Goal: Task Accomplishment & Management: Complete application form

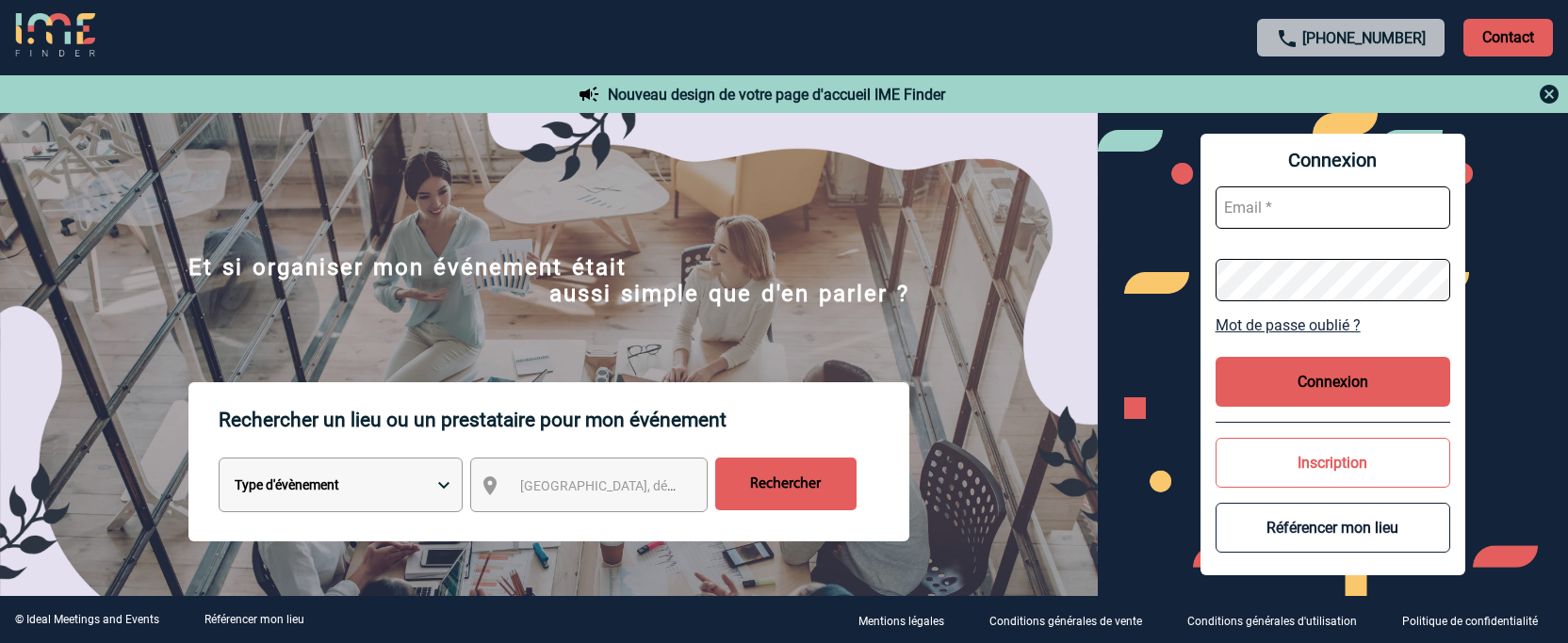
type input "[EMAIL_ADDRESS][DOMAIN_NAME]"
drag, startPoint x: 0, startPoint y: 0, endPoint x: 1289, endPoint y: 373, distance: 1341.9
click at [1289, 373] on button "Connexion" at bounding box center [1333, 381] width 236 height 50
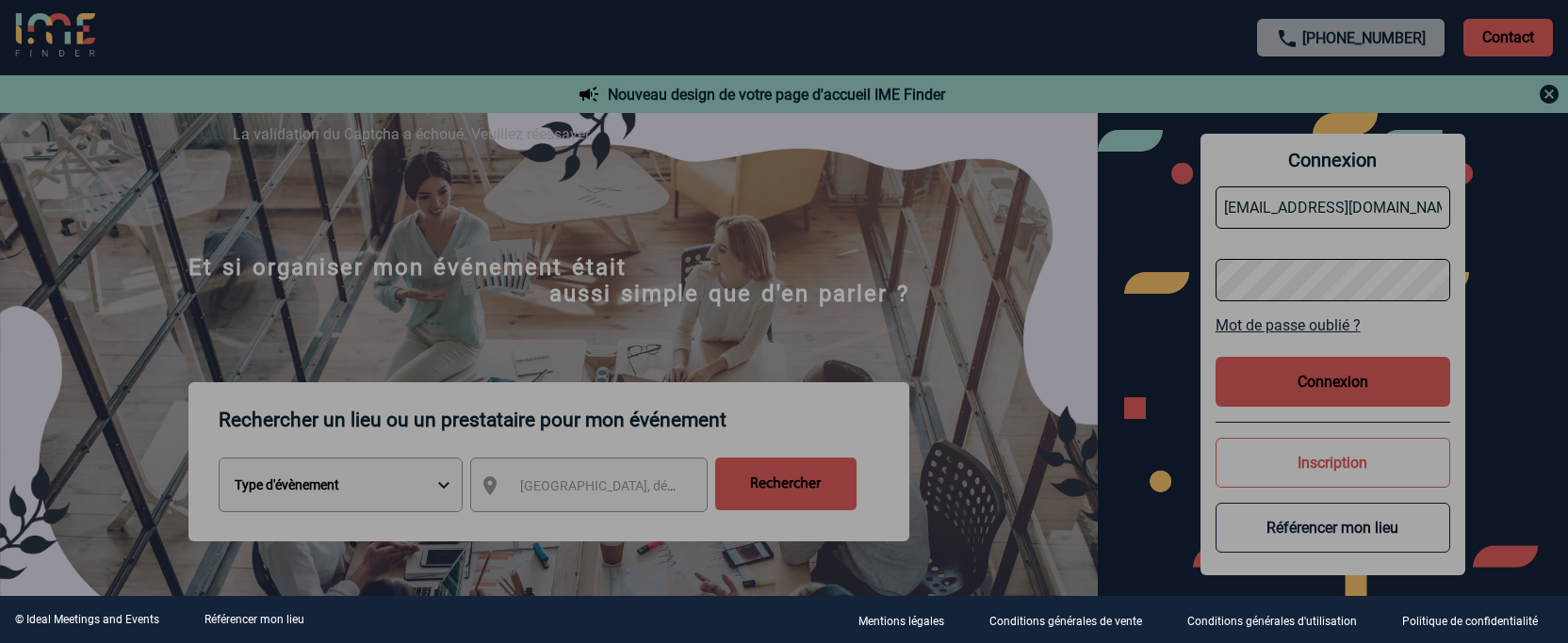
click at [1347, 380] on div at bounding box center [784, 321] width 1568 height 643
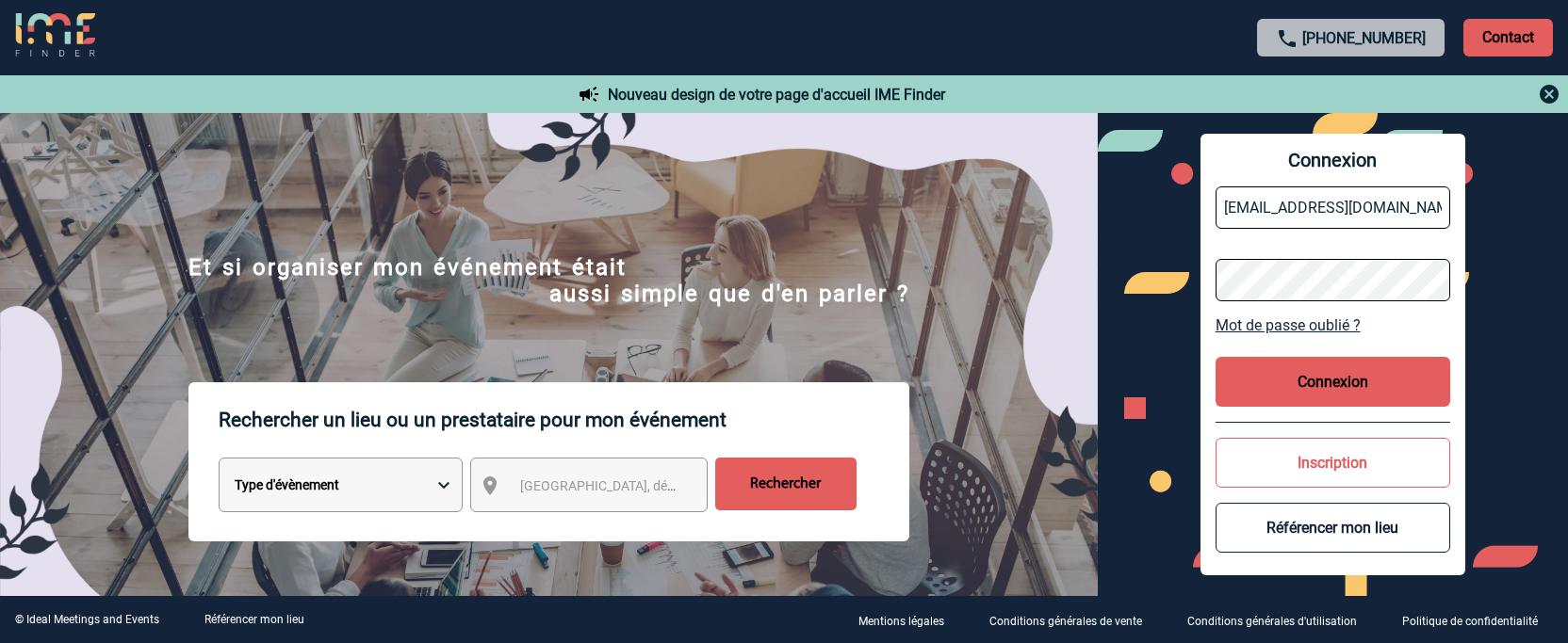
click at [1308, 389] on button "Connexion" at bounding box center [1333, 381] width 236 height 50
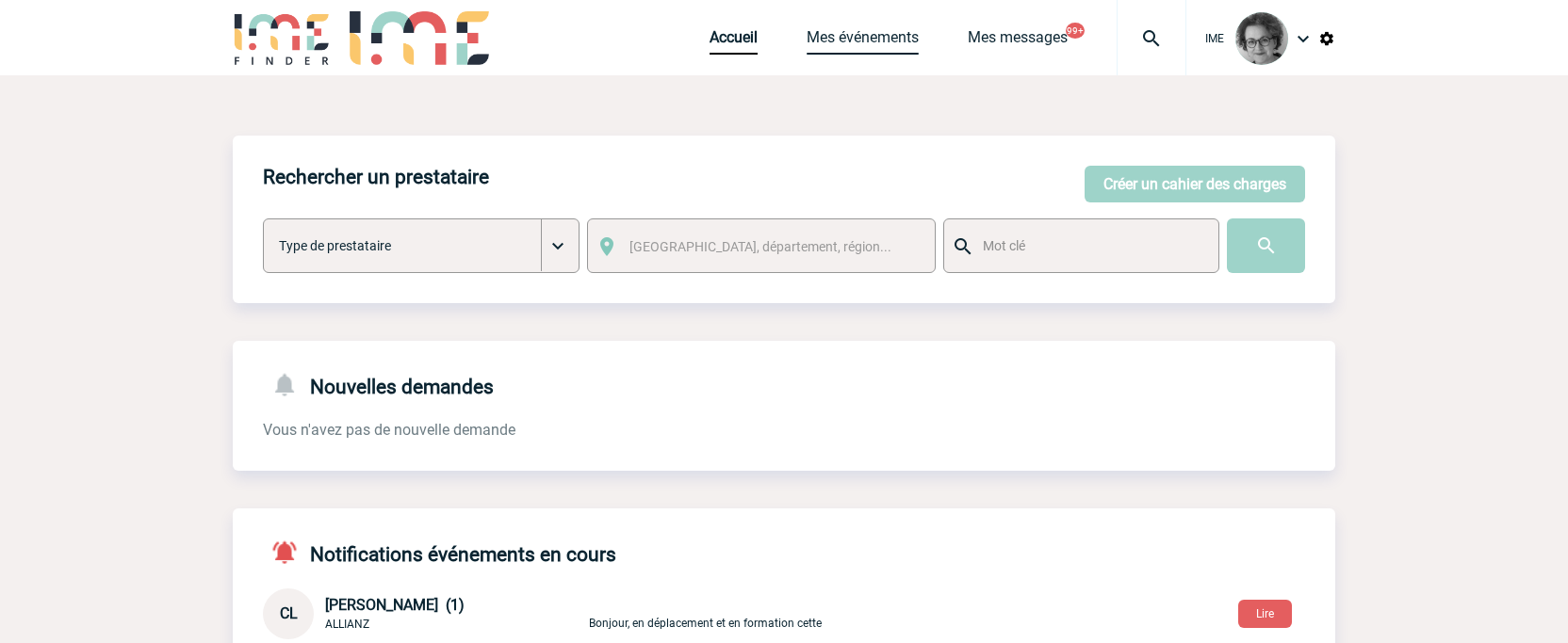
click at [819, 35] on link "Mes événements" at bounding box center [862, 42] width 112 height 27
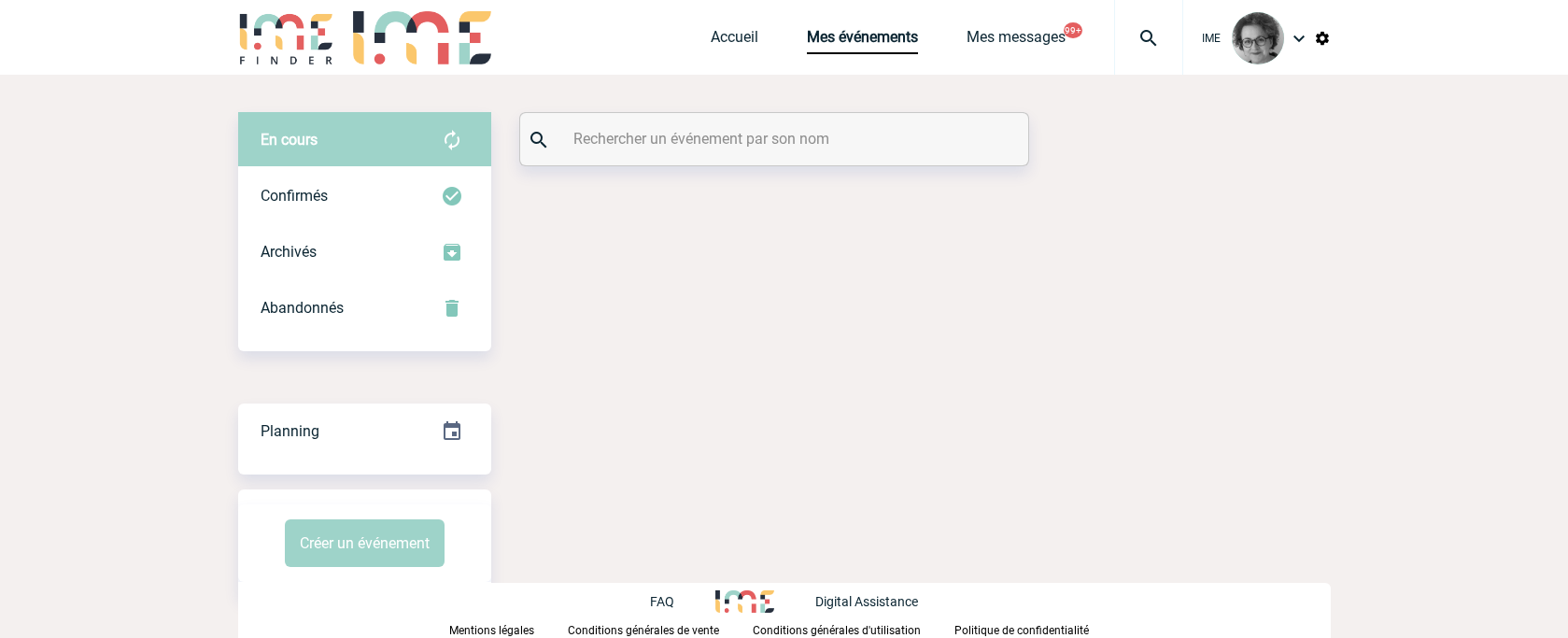
click at [784, 142] on input "text" at bounding box center [776, 139] width 416 height 28
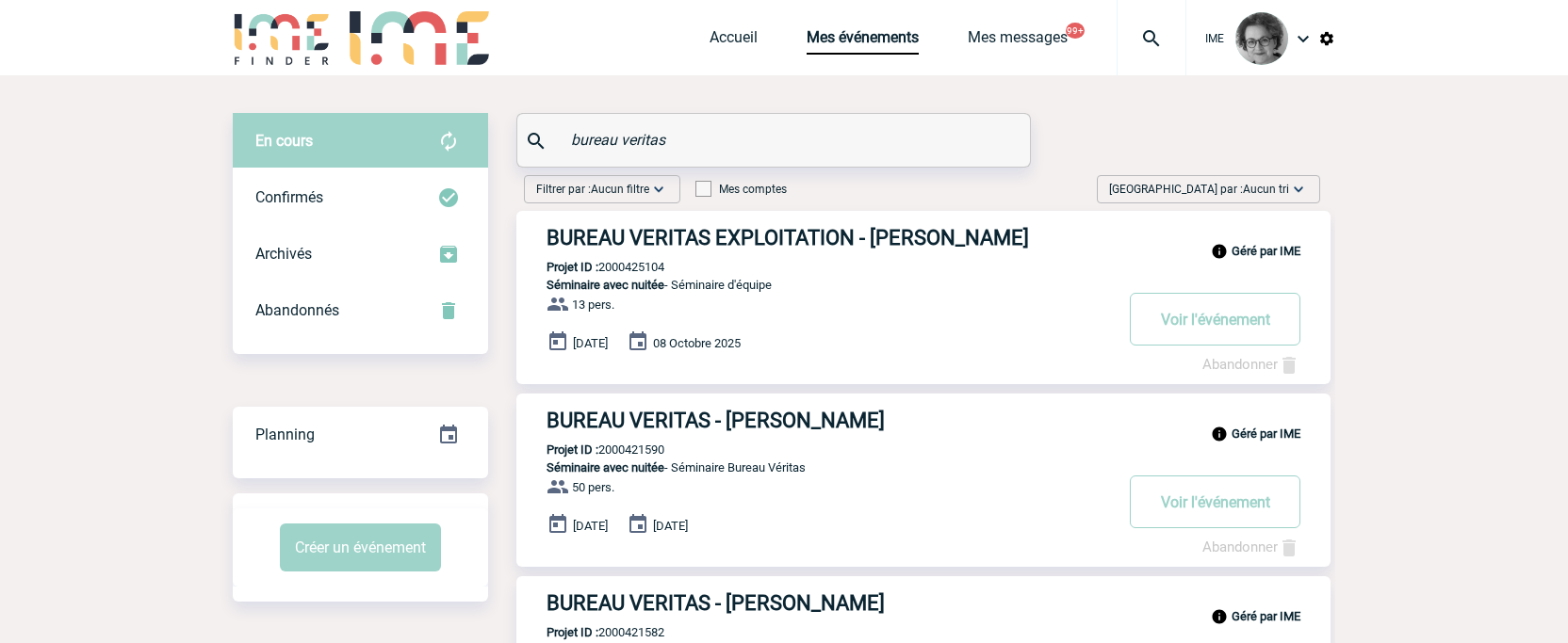
drag, startPoint x: 678, startPoint y: 136, endPoint x: 391, endPoint y: 115, distance: 287.8
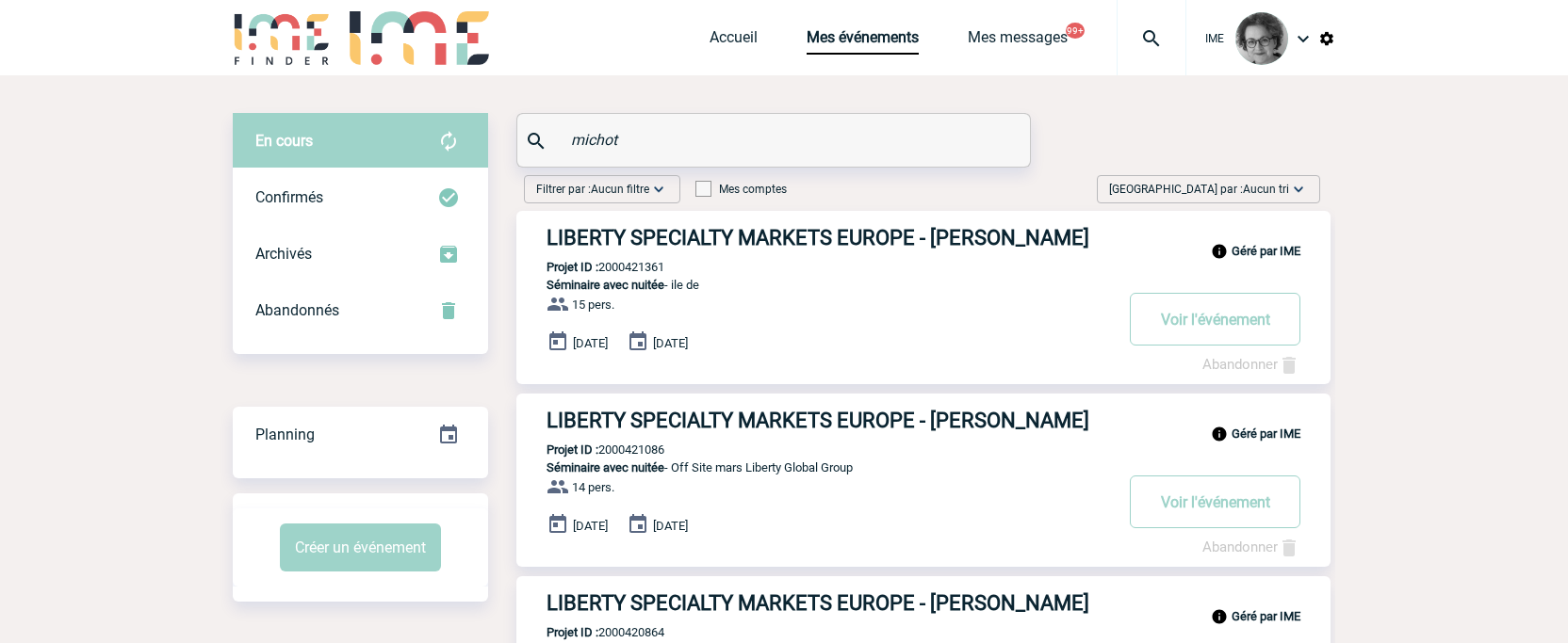
drag, startPoint x: 663, startPoint y: 144, endPoint x: 472, endPoint y: 125, distance: 191.9
click at [472, 125] on div "En cours En cours Confirmés Archivés Abandonnés En cours Confirmés Archivés Aba…" at bounding box center [784, 452] width 1102 height 679
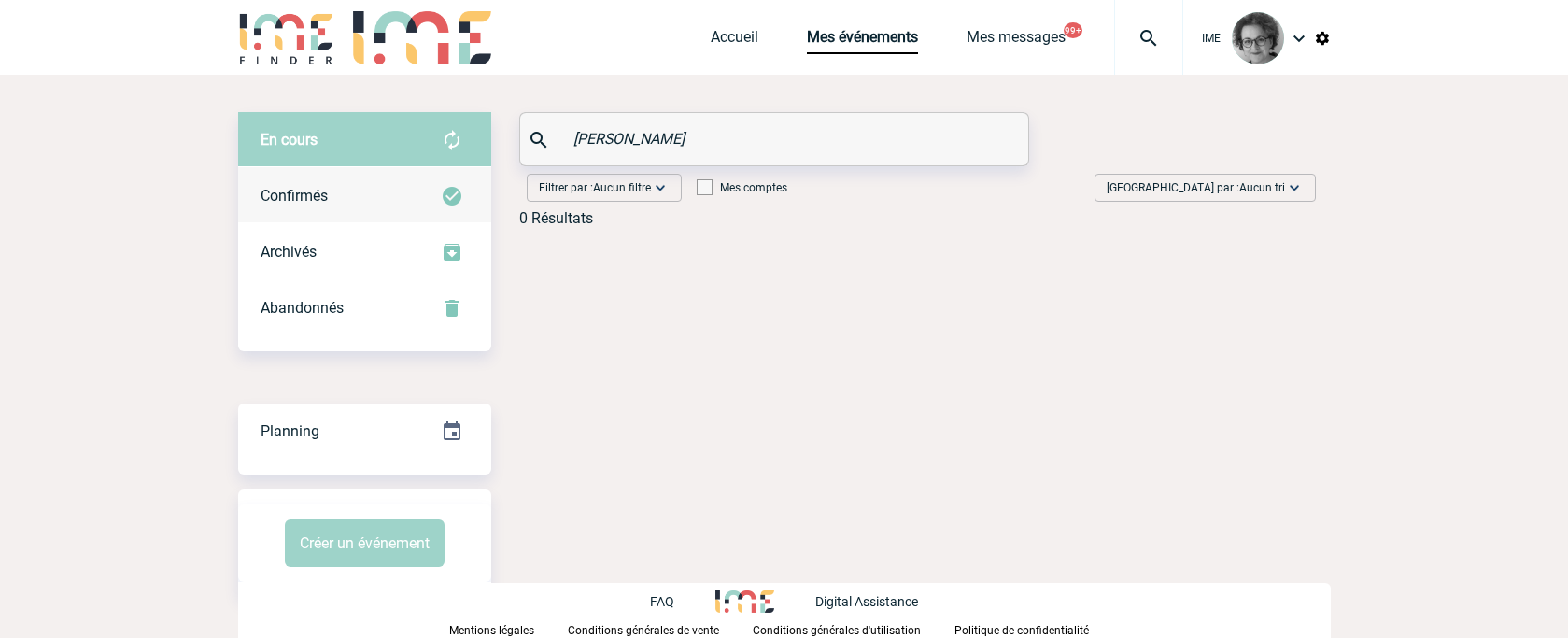
click at [310, 204] on div "Confirmés" at bounding box center [364, 196] width 253 height 56
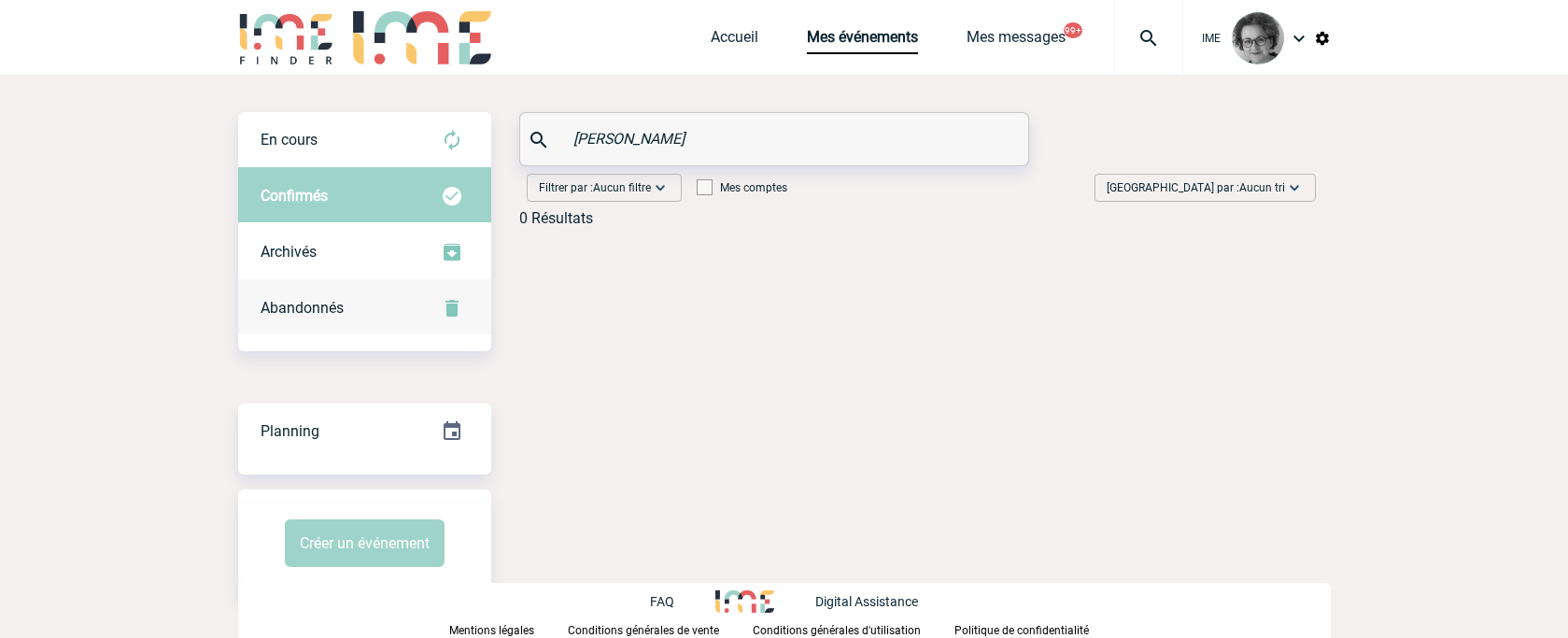
click at [305, 326] on div "Abandonnés" at bounding box center [364, 308] width 253 height 56
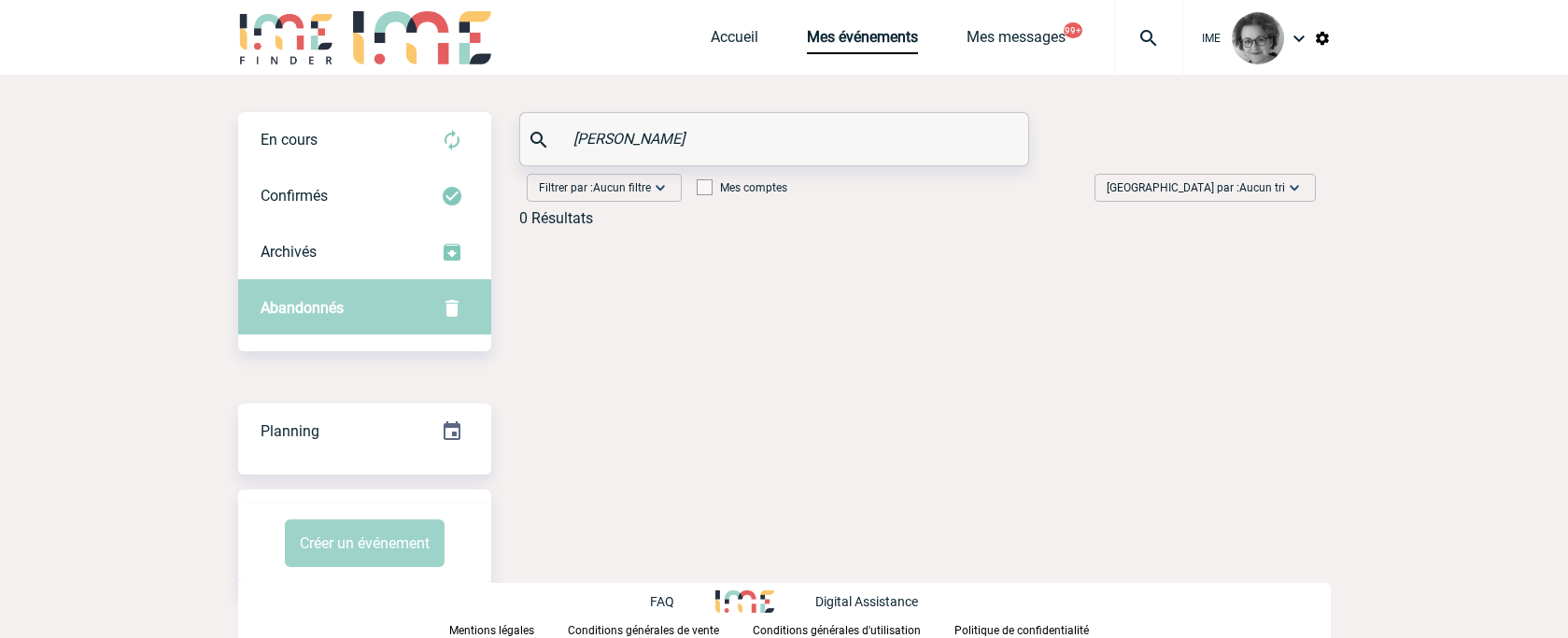
click at [289, 305] on span "Abandonnés" at bounding box center [302, 308] width 84 height 18
drag, startPoint x: 623, startPoint y: 145, endPoint x: 540, endPoint y: 129, distance: 84.5
click at [540, 129] on div "carole bec" at bounding box center [774, 139] width 508 height 52
type input "bec"
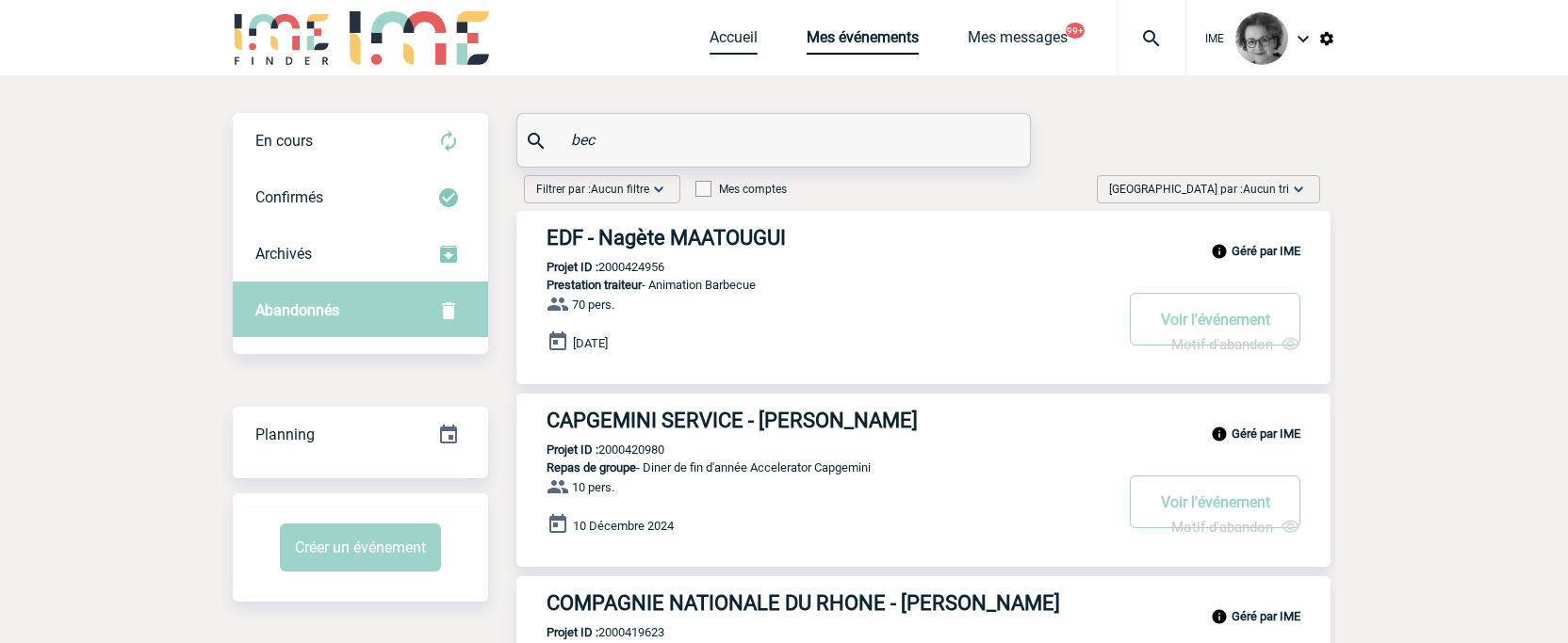
click at [748, 40] on link "Accueil" at bounding box center [733, 42] width 48 height 27
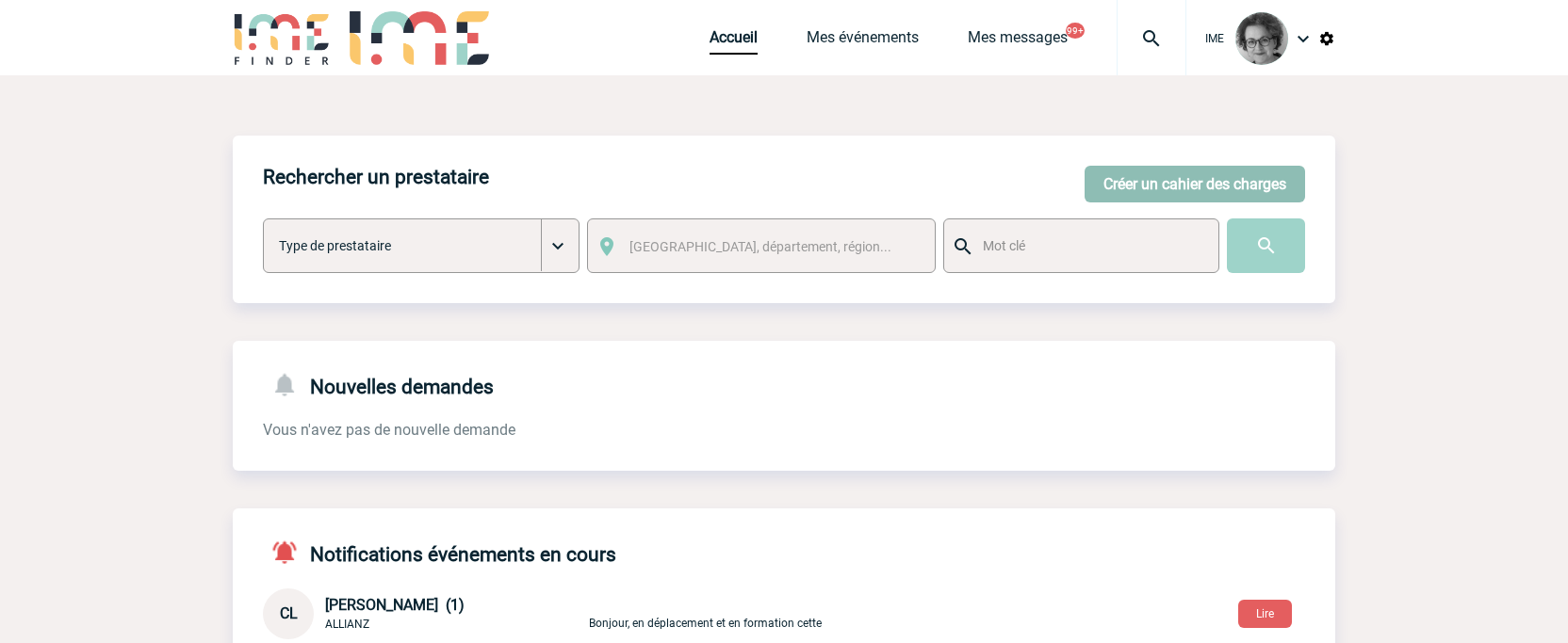
click at [1213, 181] on button "Créer un cahier des charges" at bounding box center [1194, 183] width 220 height 37
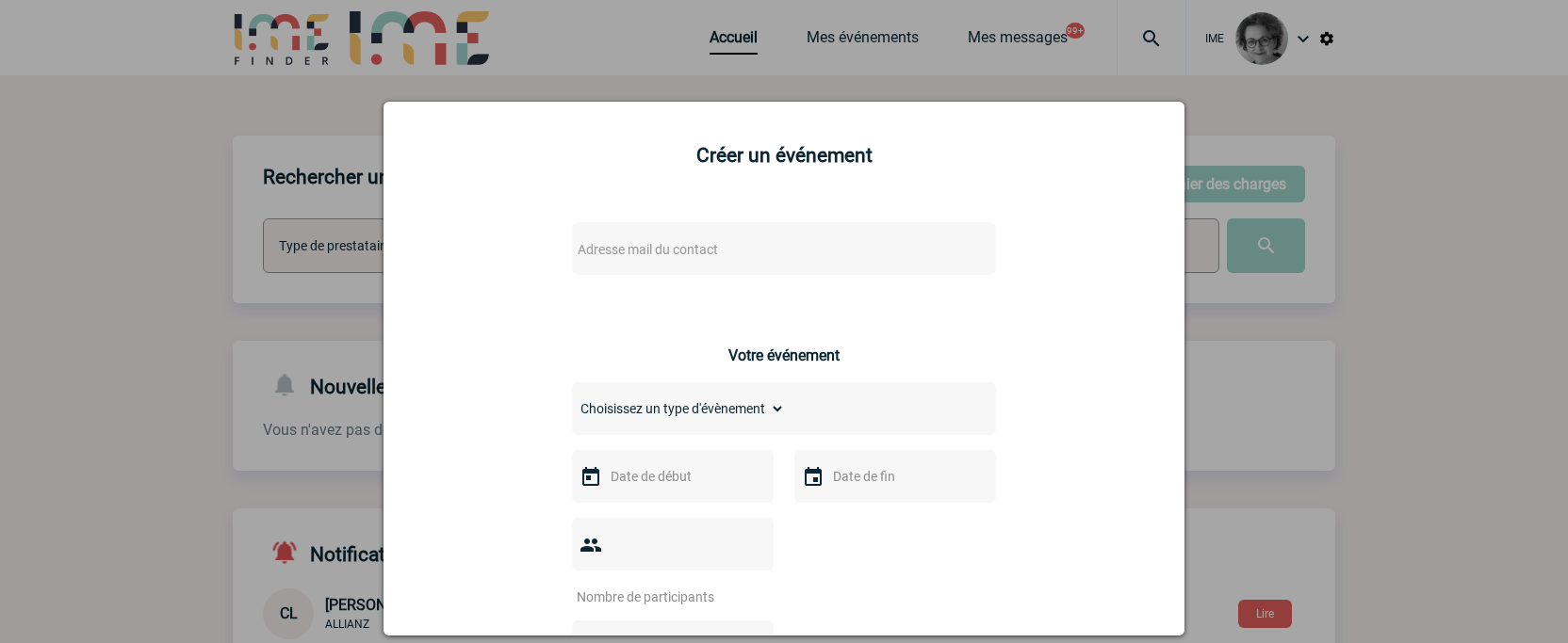
click at [878, 240] on span "Adresse mail du contact" at bounding box center [734, 250] width 330 height 27
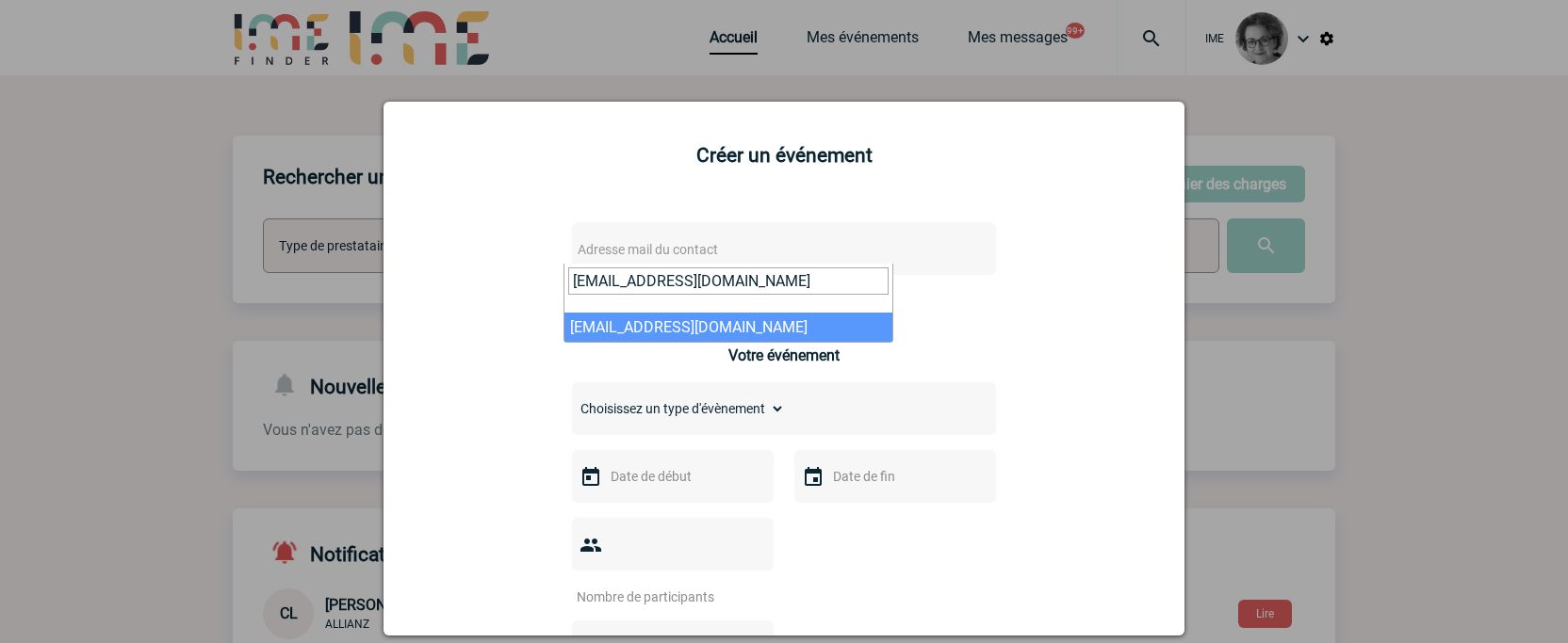
type input "contact@celad.com"
select select "132813"
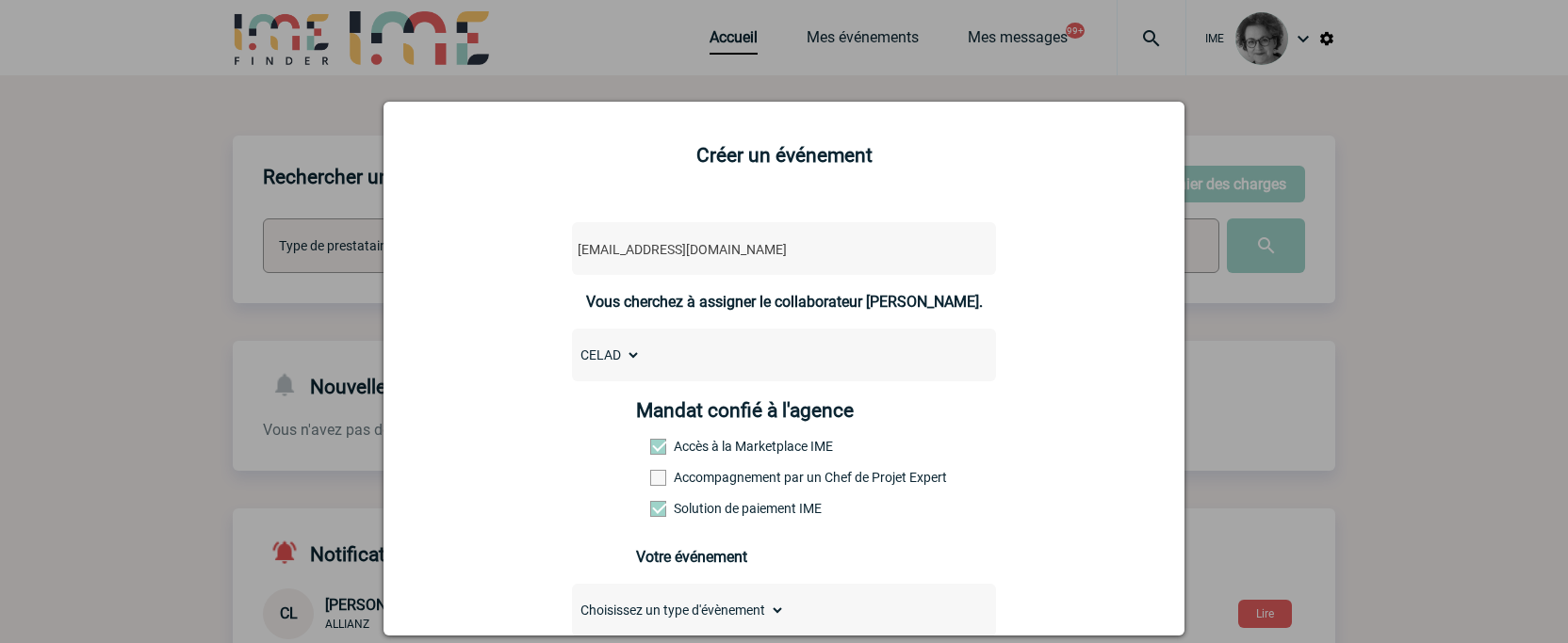
click at [733, 476] on label "Accompagnement par un Chef de Projet Expert" at bounding box center [692, 477] width 83 height 15
click at [0, 0] on input "Accompagnement par un Chef de Projet Expert" at bounding box center [0, 0] width 0 height 0
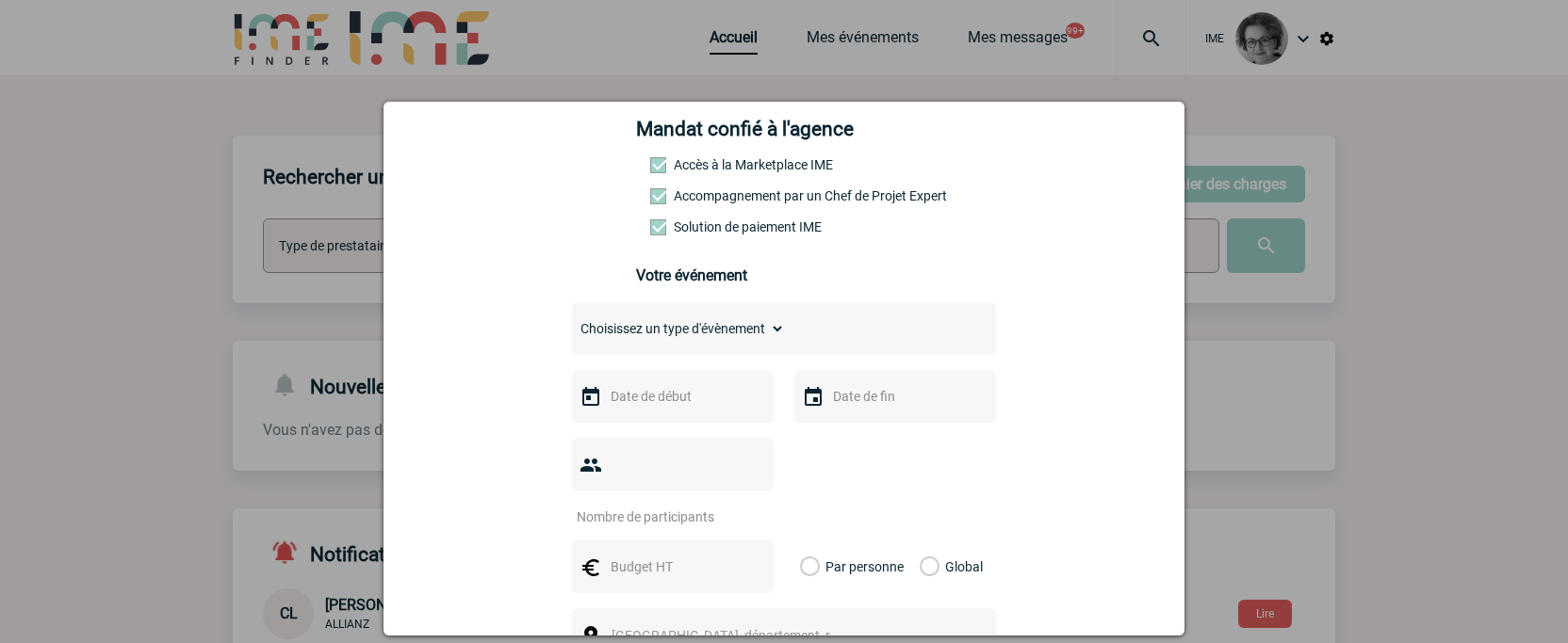
scroll to position [282, 0]
click at [712, 336] on select "Choisissez un type d'évènement Séminaire avec nuitée Séminaire sans nuitée Repa…" at bounding box center [678, 328] width 213 height 27
select select "1"
click at [572, 319] on select "Choisissez un type d'évènement Séminaire avec nuitée Séminaire sans nuitée Repa…" at bounding box center [678, 328] width 213 height 27
click at [688, 403] on input "text" at bounding box center [670, 395] width 130 height 25
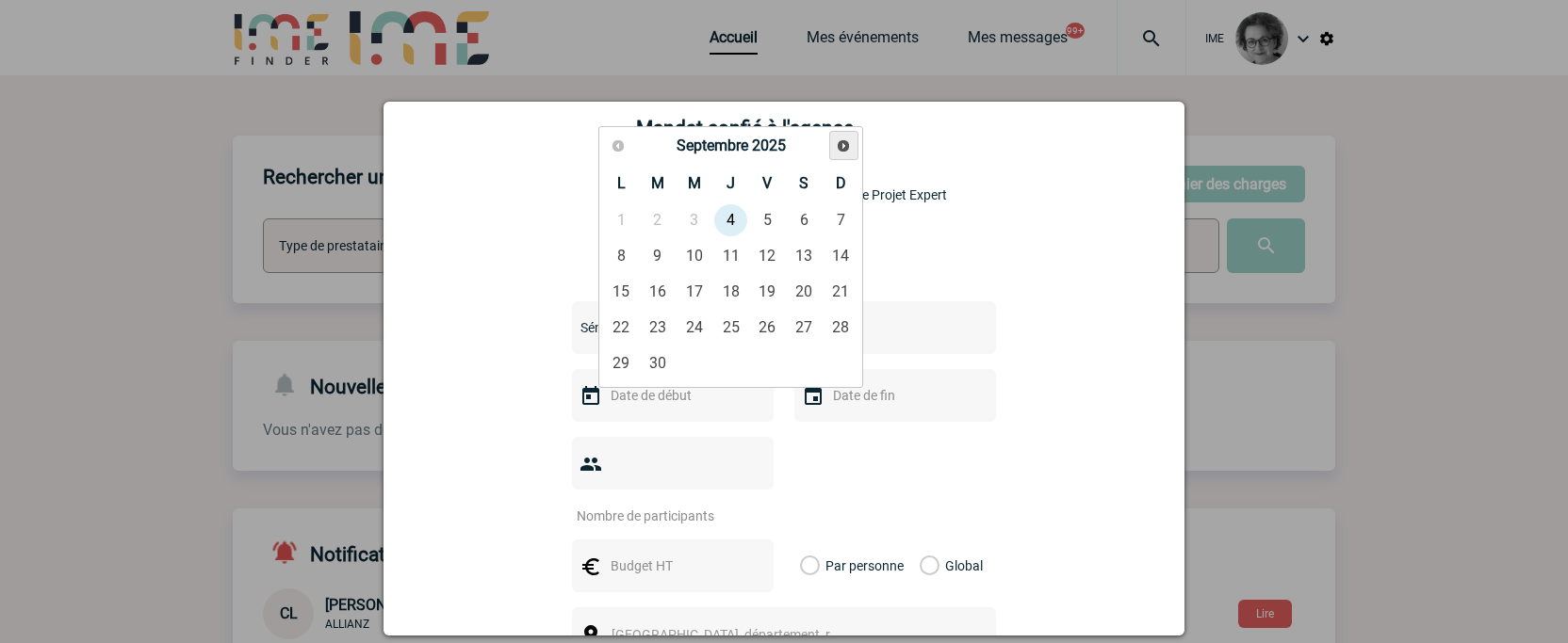
click at [842, 144] on span "Suivant" at bounding box center [842, 146] width 15 height 15
click at [631, 154] on link "Précédent" at bounding box center [617, 145] width 29 height 29
click at [621, 285] on link "13" at bounding box center [620, 292] width 35 height 34
type input "13-10-2025"
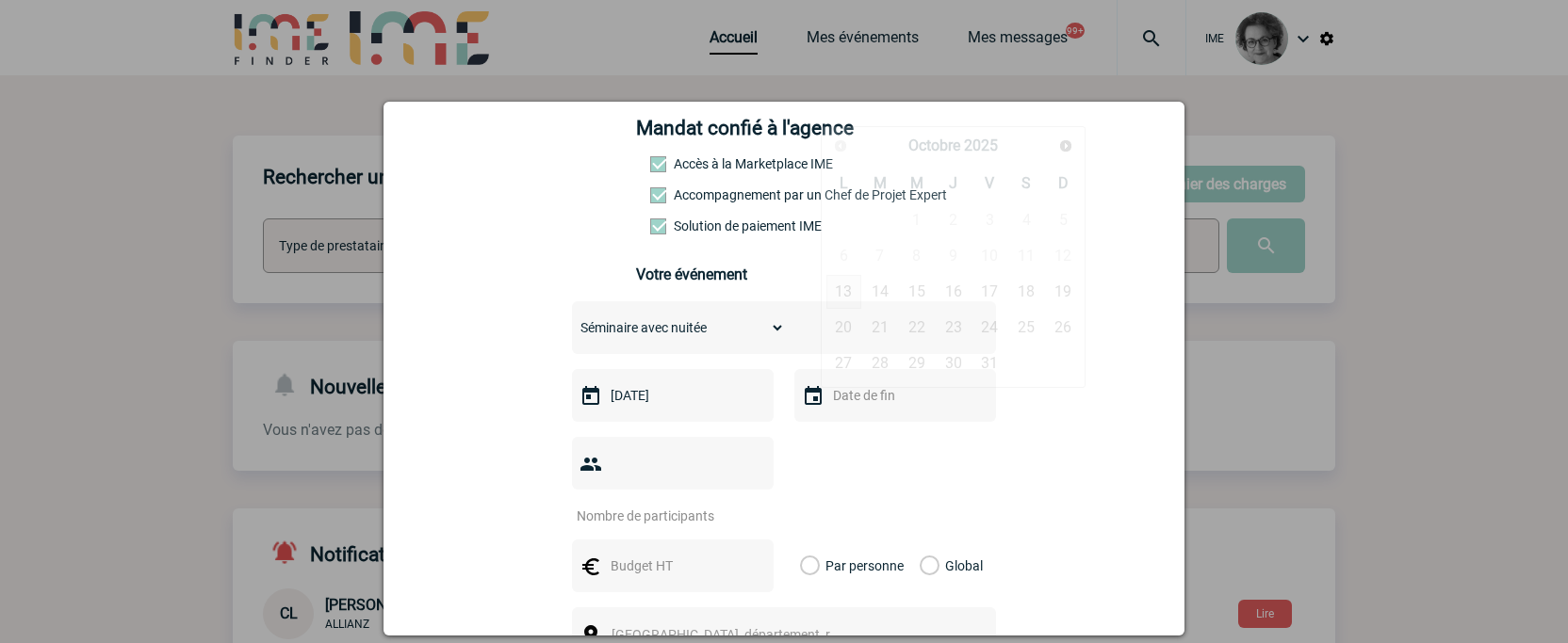
click at [859, 403] on input "text" at bounding box center [893, 395] width 130 height 25
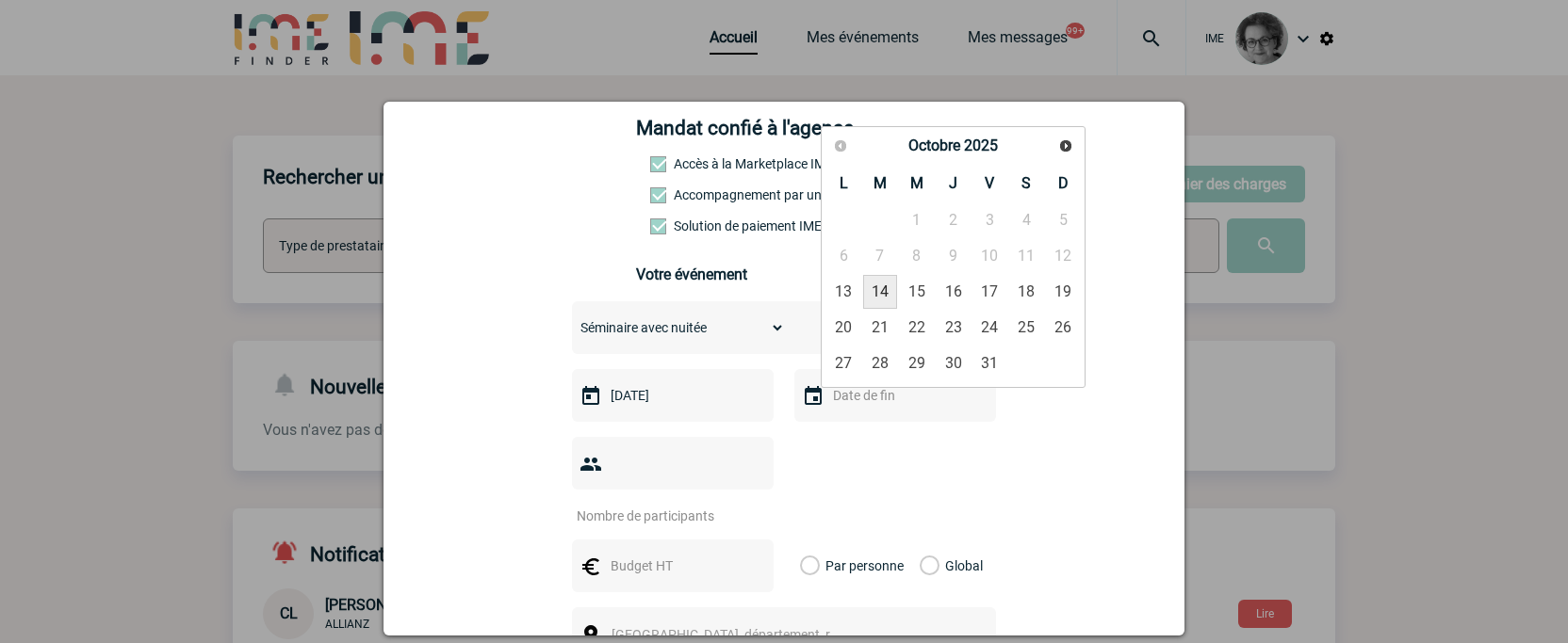
click at [878, 283] on link "14" at bounding box center [880, 292] width 35 height 34
type input "14-10-2025"
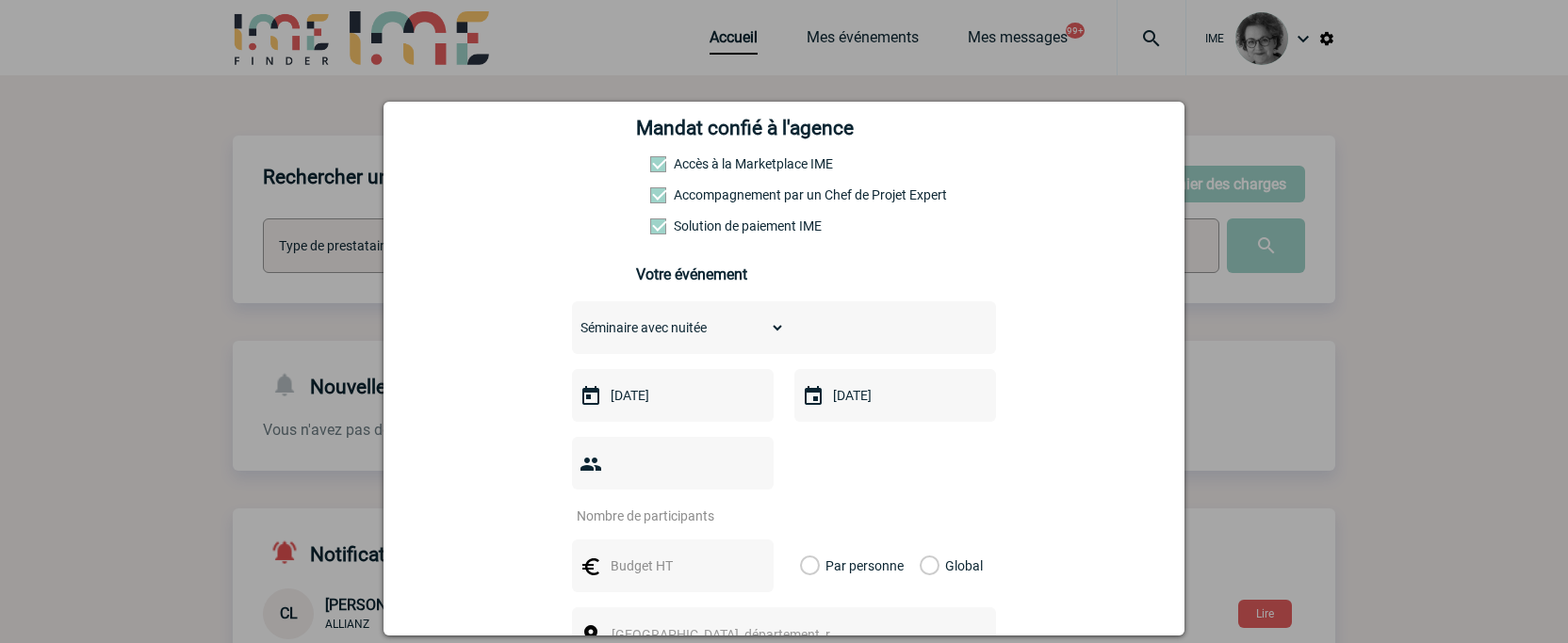
click at [686, 504] on input "number" at bounding box center [660, 516] width 177 height 25
type input "27"
click at [684, 554] on input "text" at bounding box center [670, 566] width 130 height 25
type input "8000"
click at [923, 540] on label "Global" at bounding box center [926, 566] width 12 height 53
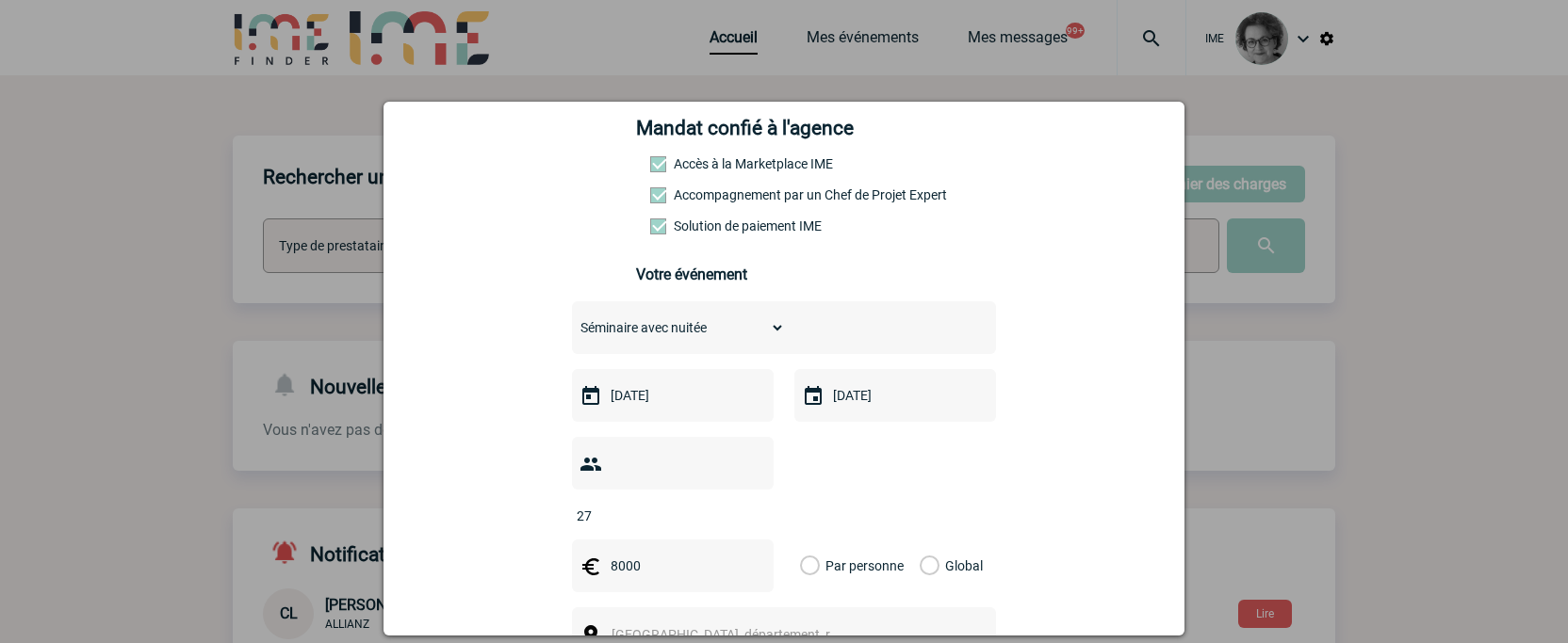
click at [0, 0] on input "Global" at bounding box center [0, 0] width 0 height 0
click at [886, 607] on div "Ville, département, région..." at bounding box center [784, 633] width 424 height 53
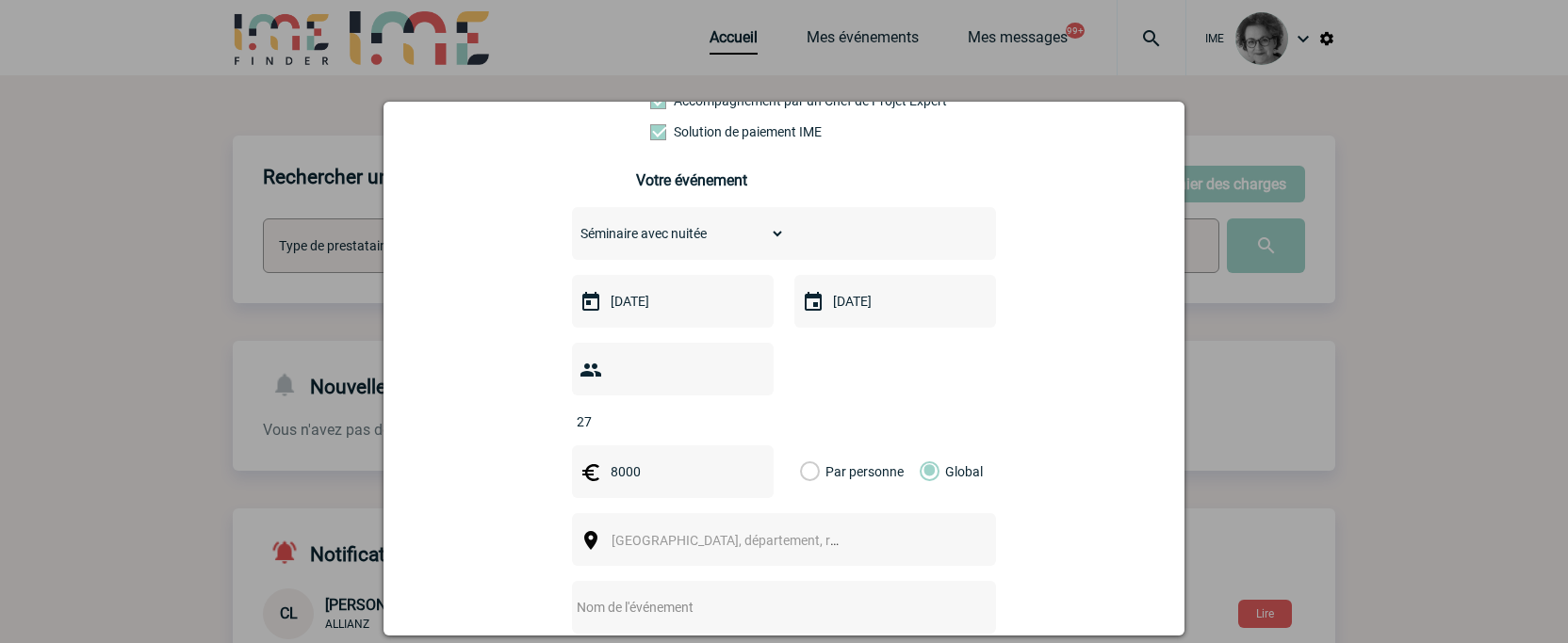
scroll to position [471, 0]
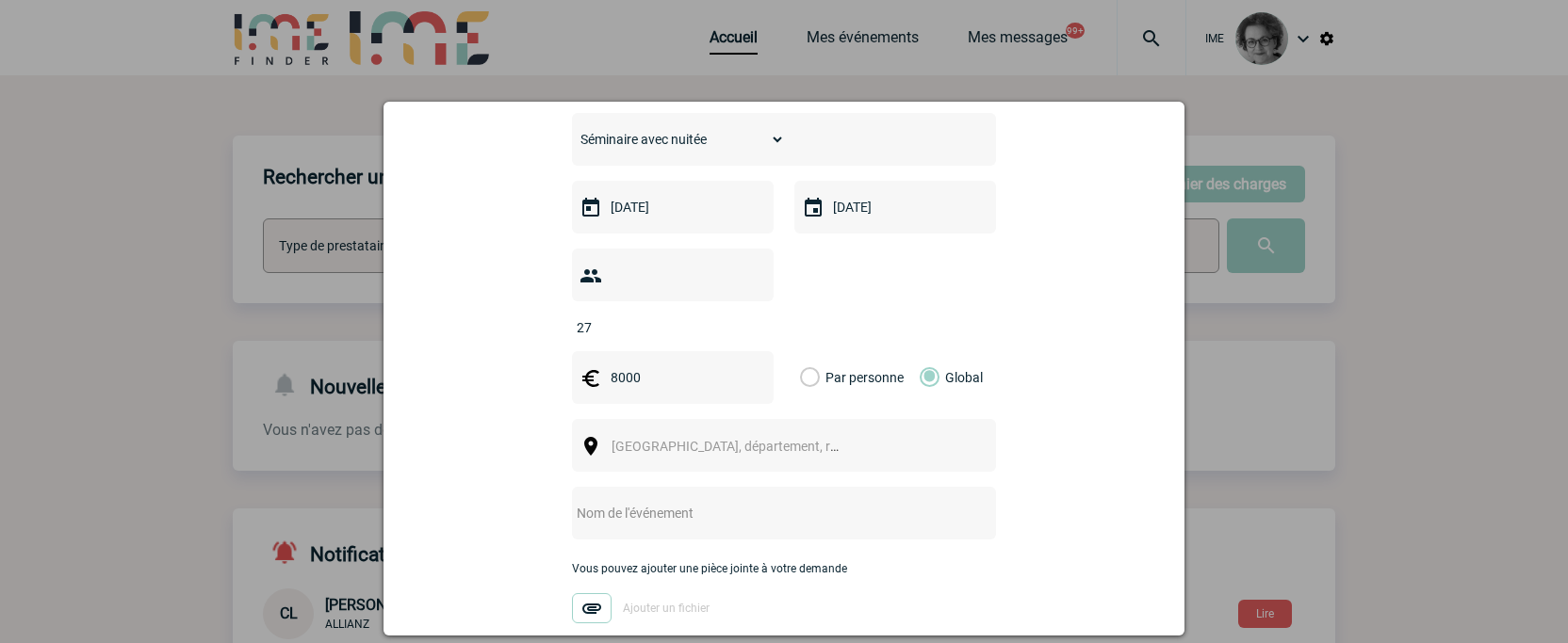
click at [688, 372] on div "8000" at bounding box center [672, 377] width 201 height 53
click at [680, 439] on span "Ville, département, région..." at bounding box center [742, 446] width 262 height 15
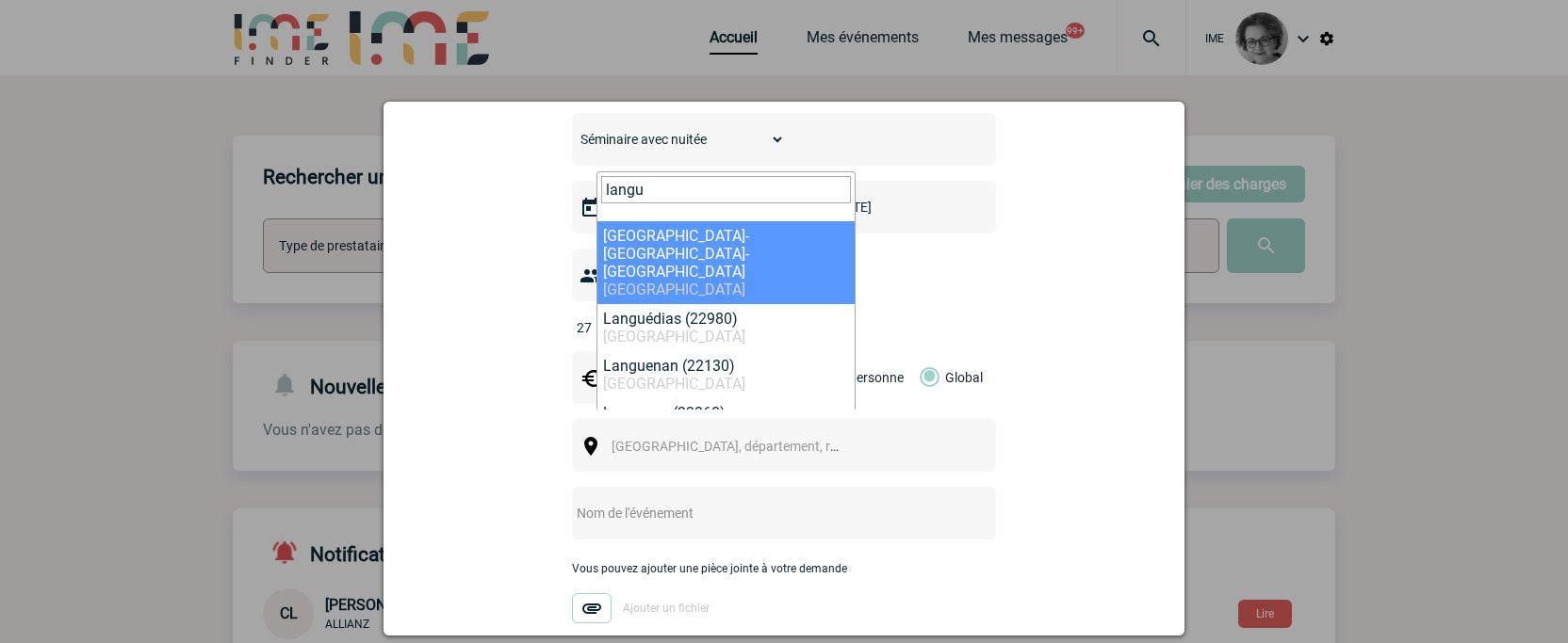
type input "langu"
select select "28335"
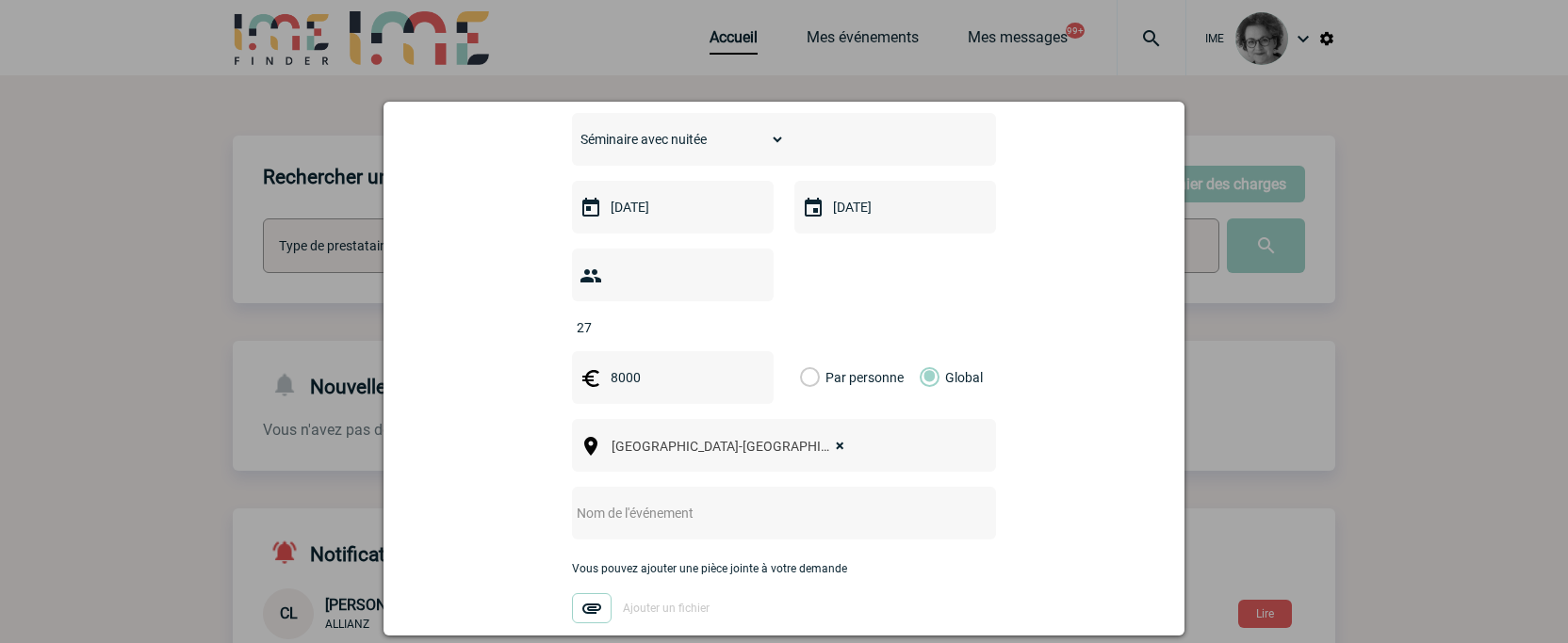
click at [669, 501] on input "text" at bounding box center [758, 513] width 374 height 25
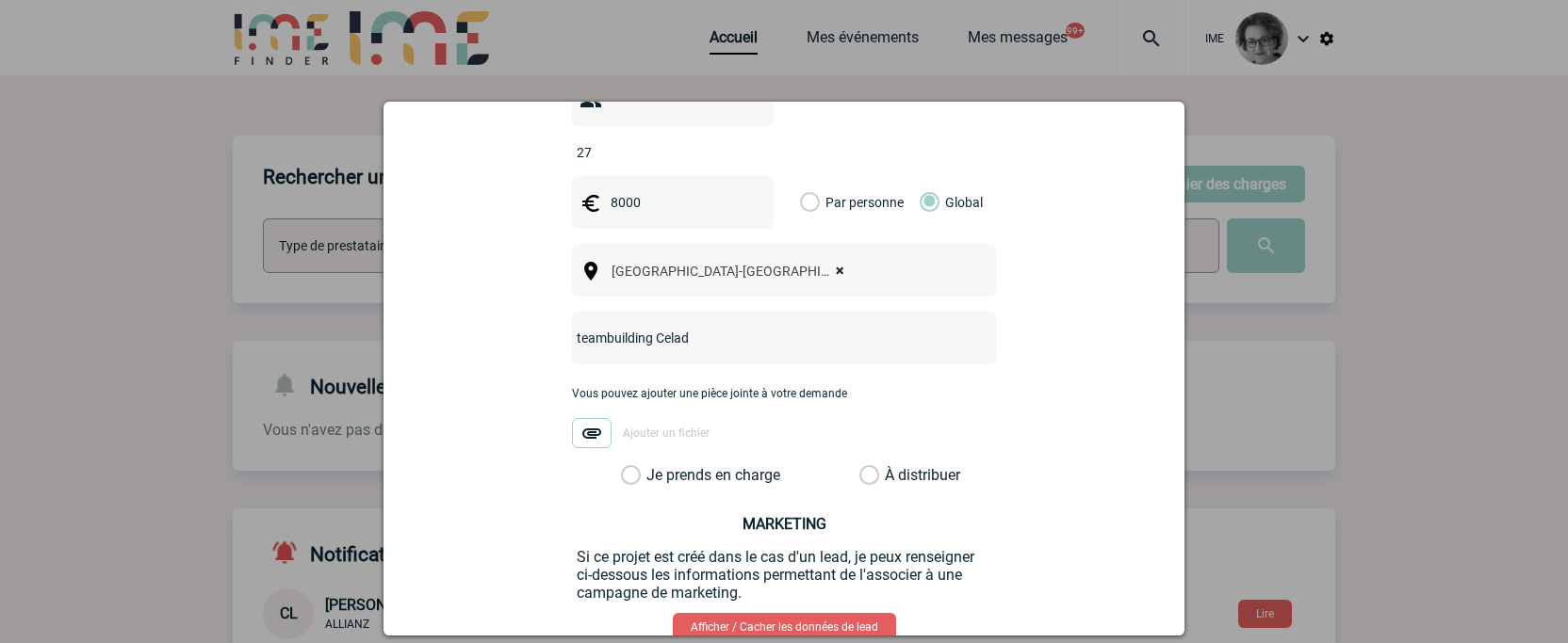
scroll to position [659, 0]
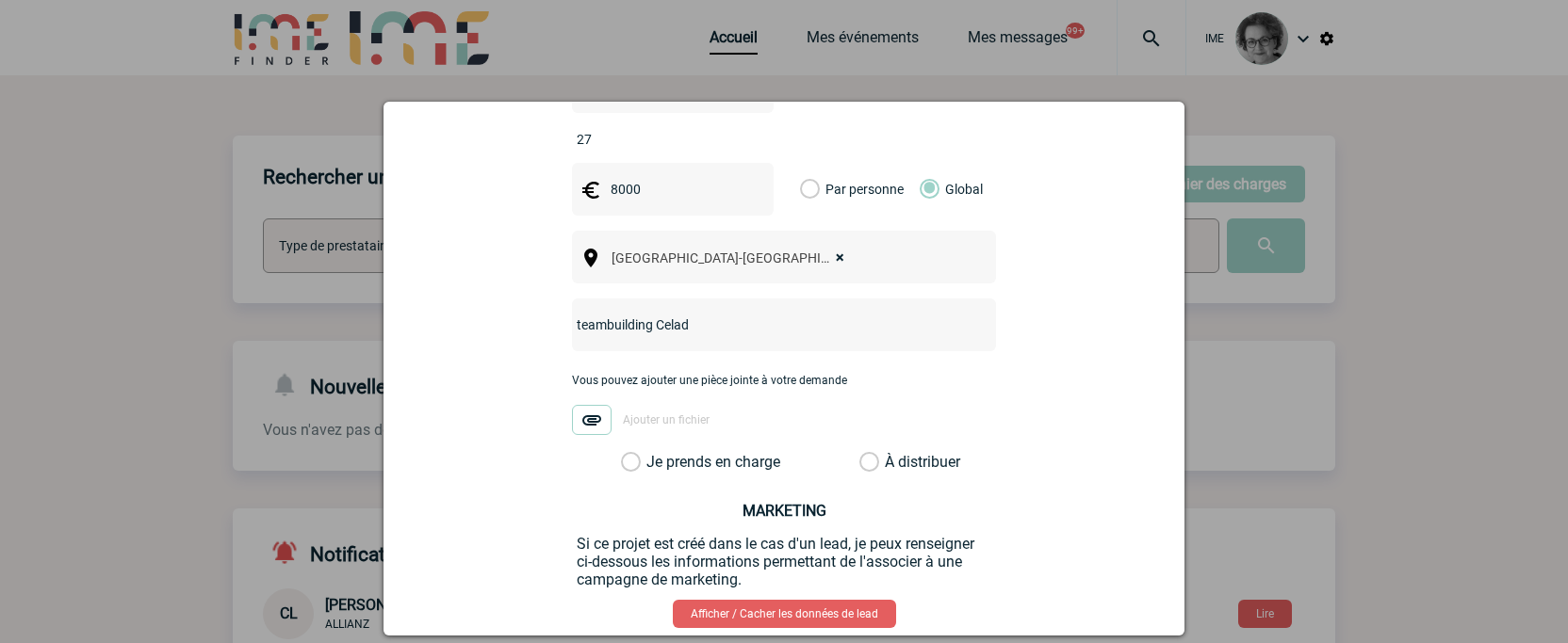
type input "teambuilding Celad"
click at [653, 453] on label "Je prends en charge" at bounding box center [636, 462] width 32 height 19
click at [0, 0] on input "Je prends en charge" at bounding box center [0, 0] width 0 height 0
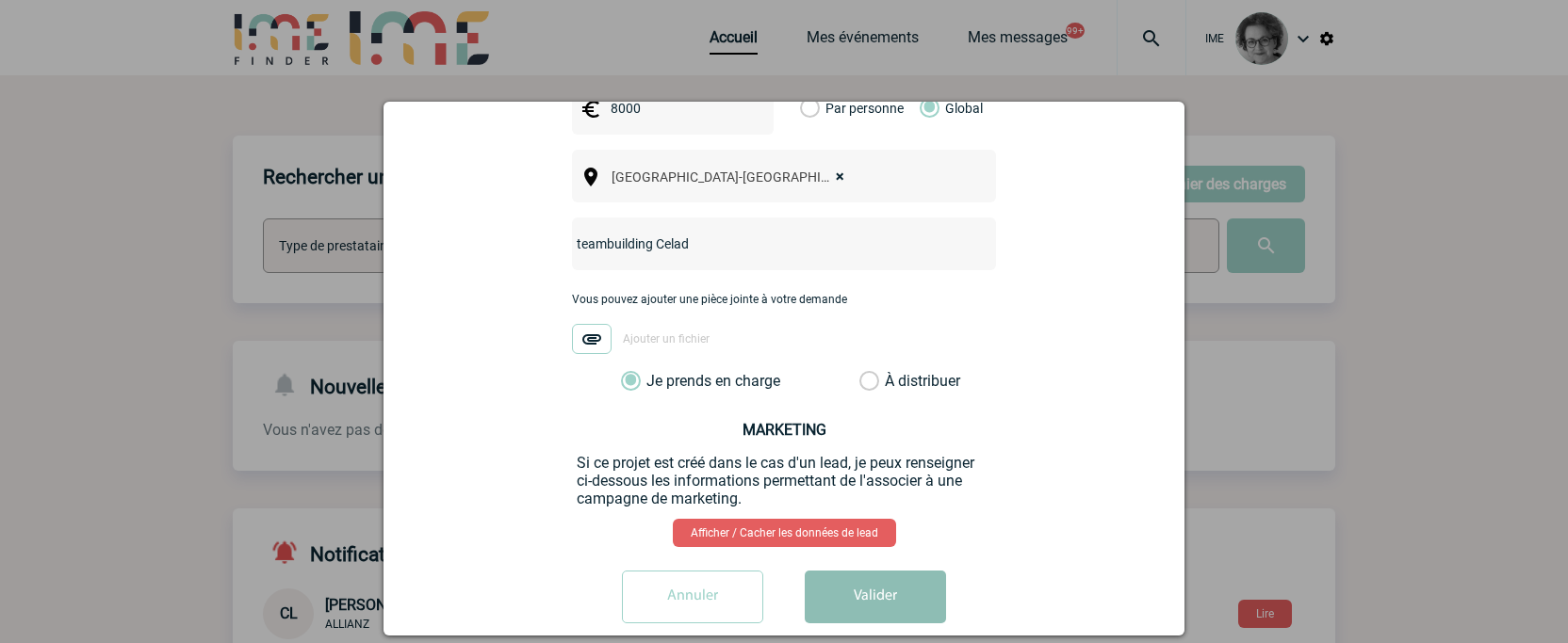
click at [878, 571] on button "Valider" at bounding box center [875, 596] width 142 height 53
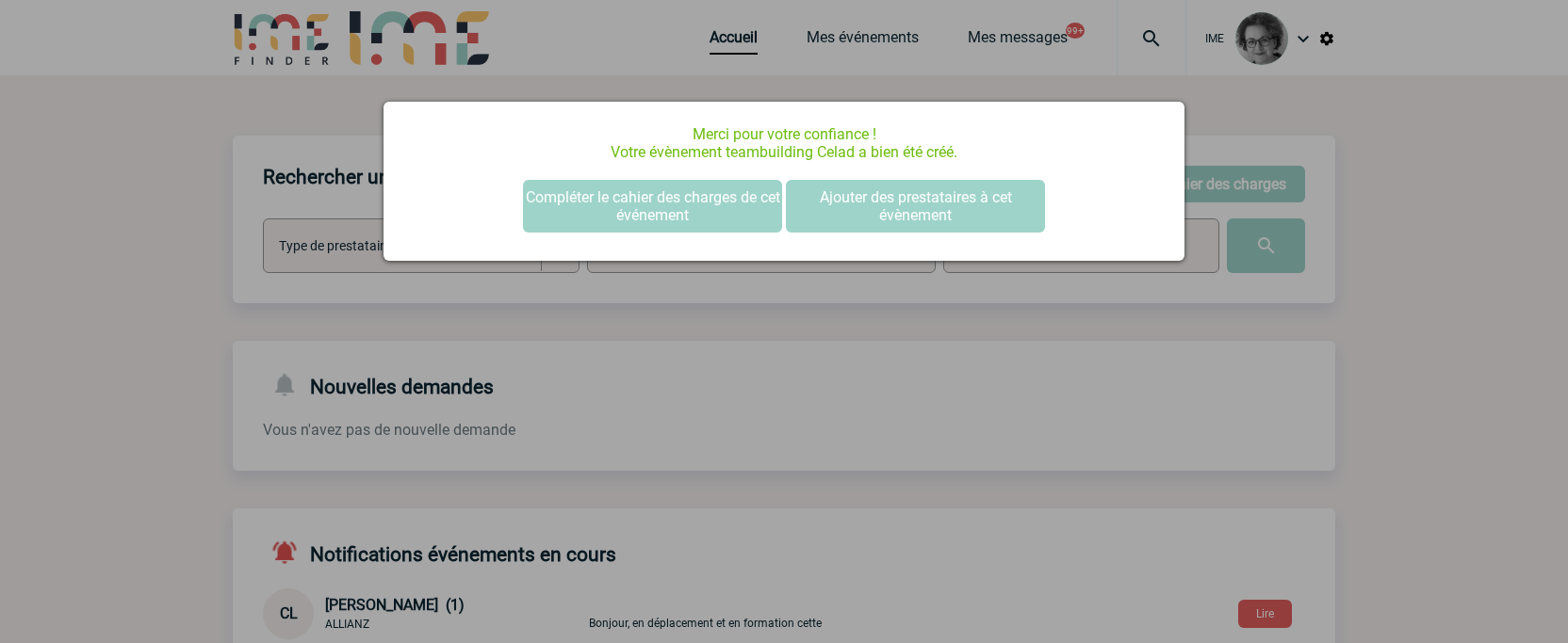
scroll to position [0, 0]
click at [934, 207] on button "Ajouter des prestataires à cet évènement" at bounding box center [915, 206] width 259 height 53
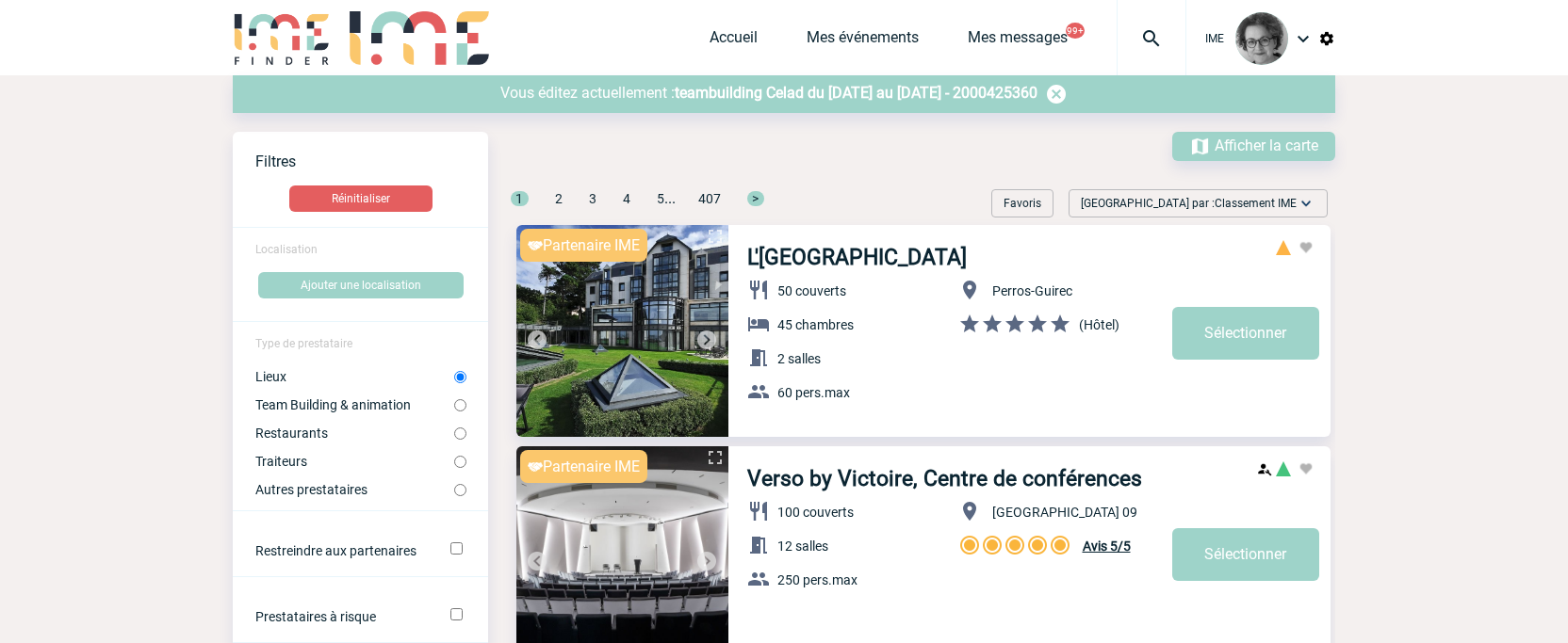
click at [710, 90] on span "teambuilding Celad du [DATE] au [DATE] - 2000425360" at bounding box center [856, 93] width 363 height 18
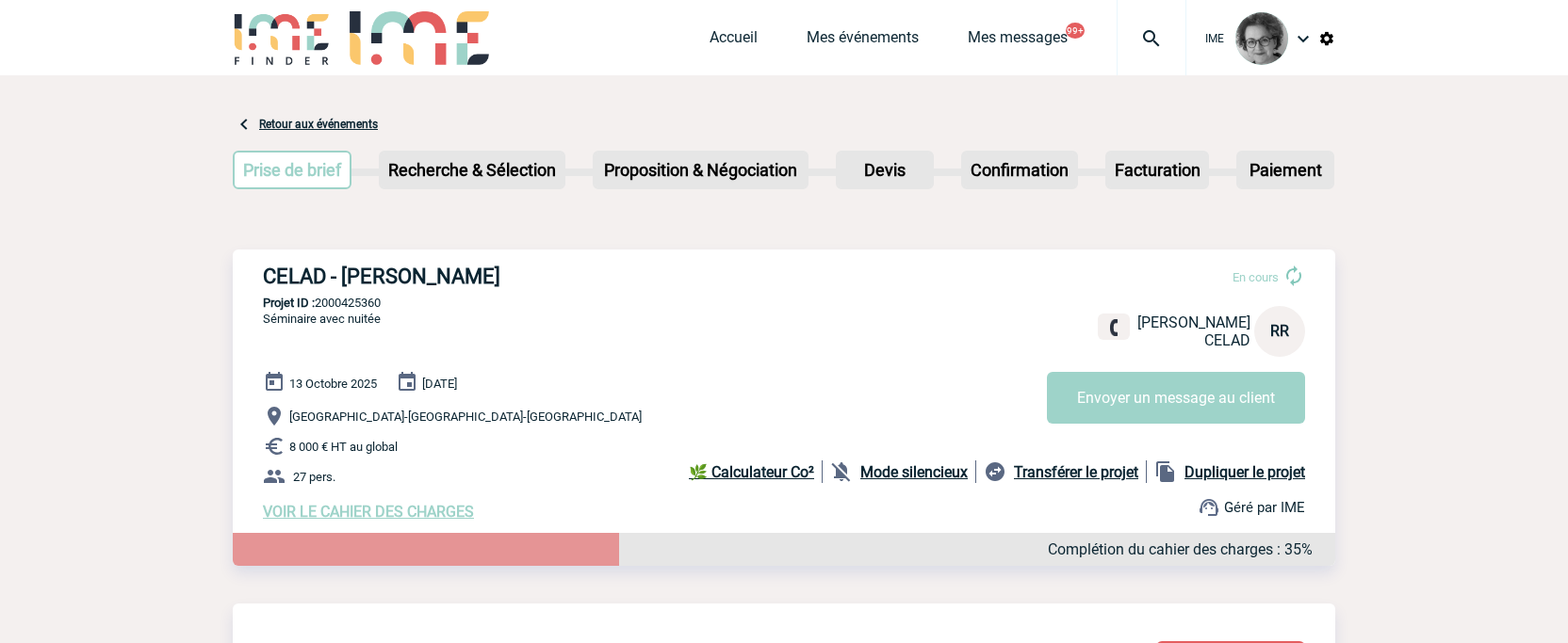
click at [897, 425] on p "[GEOGRAPHIC_DATA]-[GEOGRAPHIC_DATA]-[GEOGRAPHIC_DATA]" at bounding box center [799, 416] width 1072 height 23
drag, startPoint x: 258, startPoint y: 276, endPoint x: 627, endPoint y: 269, distance: 369.1
click at [627, 269] on div "CELAD - [PERSON_NAME] En cours [PERSON_NAME] CELAD RR Envoyer un message au cli…" at bounding box center [784, 392] width 1102 height 286
copy h3 "CELAD - [PERSON_NAME]"
click at [611, 485] on p "27 pers." at bounding box center [799, 477] width 1072 height 23
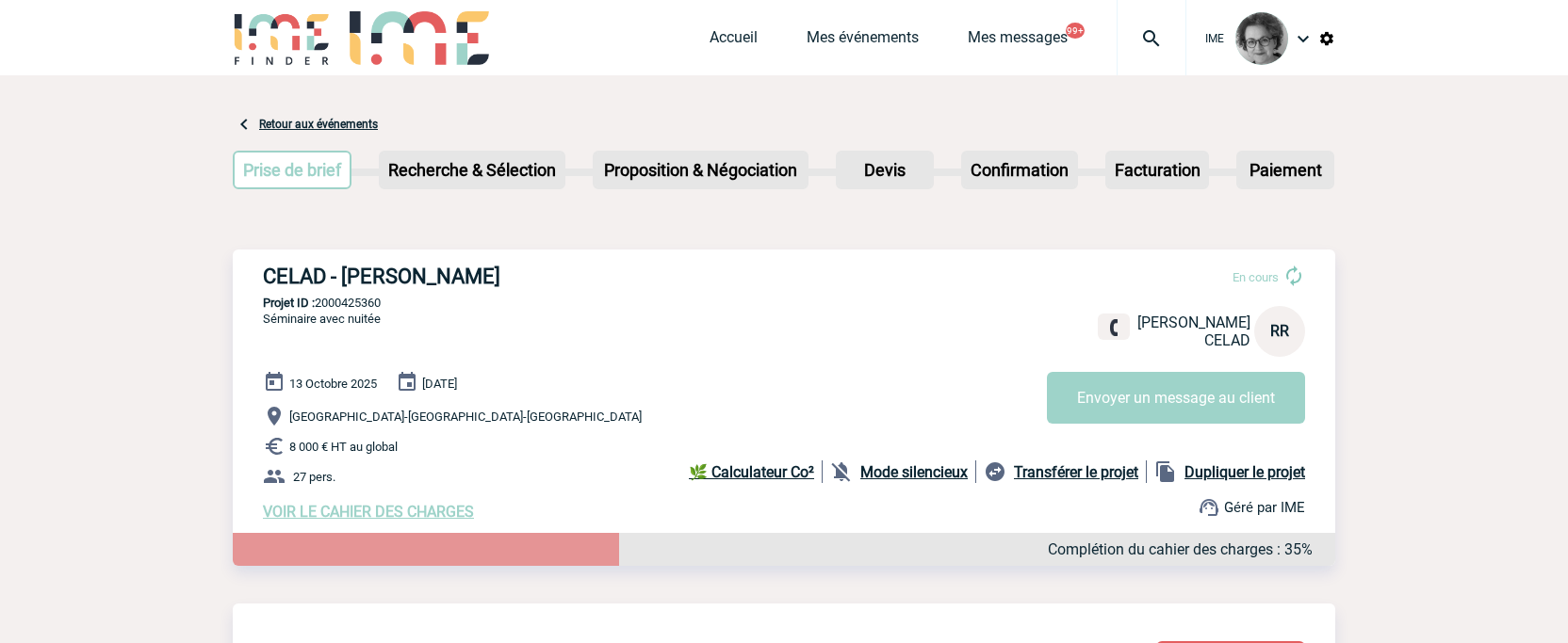
drag, startPoint x: 390, startPoint y: 312, endPoint x: 319, endPoint y: 308, distance: 71.1
click at [319, 308] on p "Projet ID : 2000425360" at bounding box center [784, 303] width 1102 height 14
copy p "2000425360"
click at [869, 41] on link "Mes événements" at bounding box center [862, 42] width 112 height 27
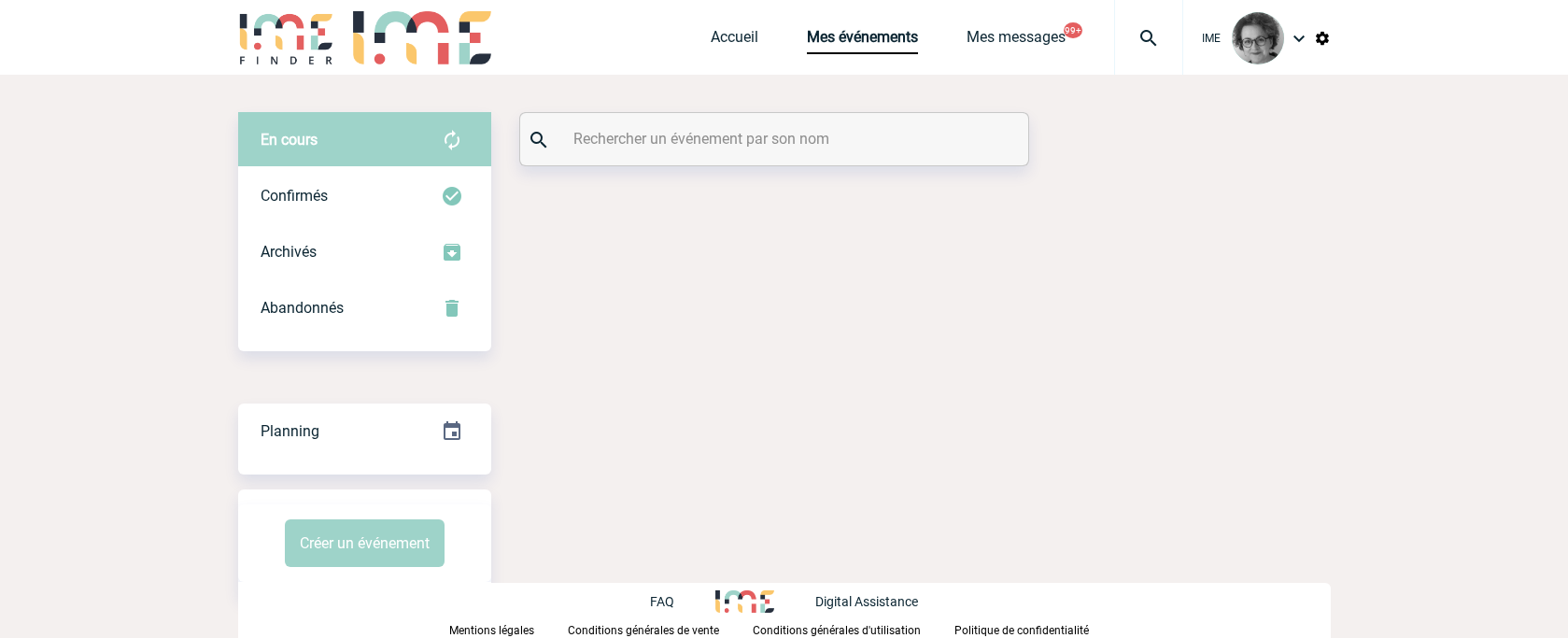
click at [835, 135] on input "text" at bounding box center [776, 139] width 416 height 28
paste input "2000421659"
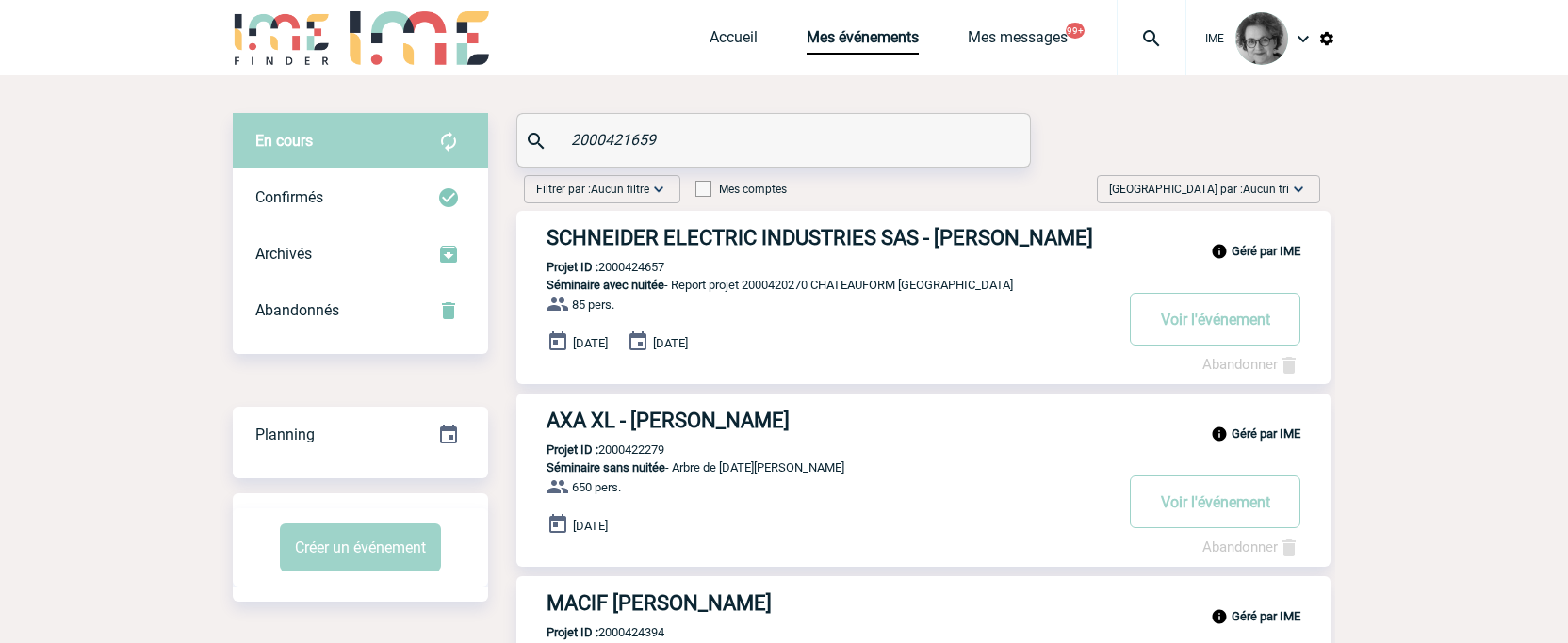
type input "2000421659"
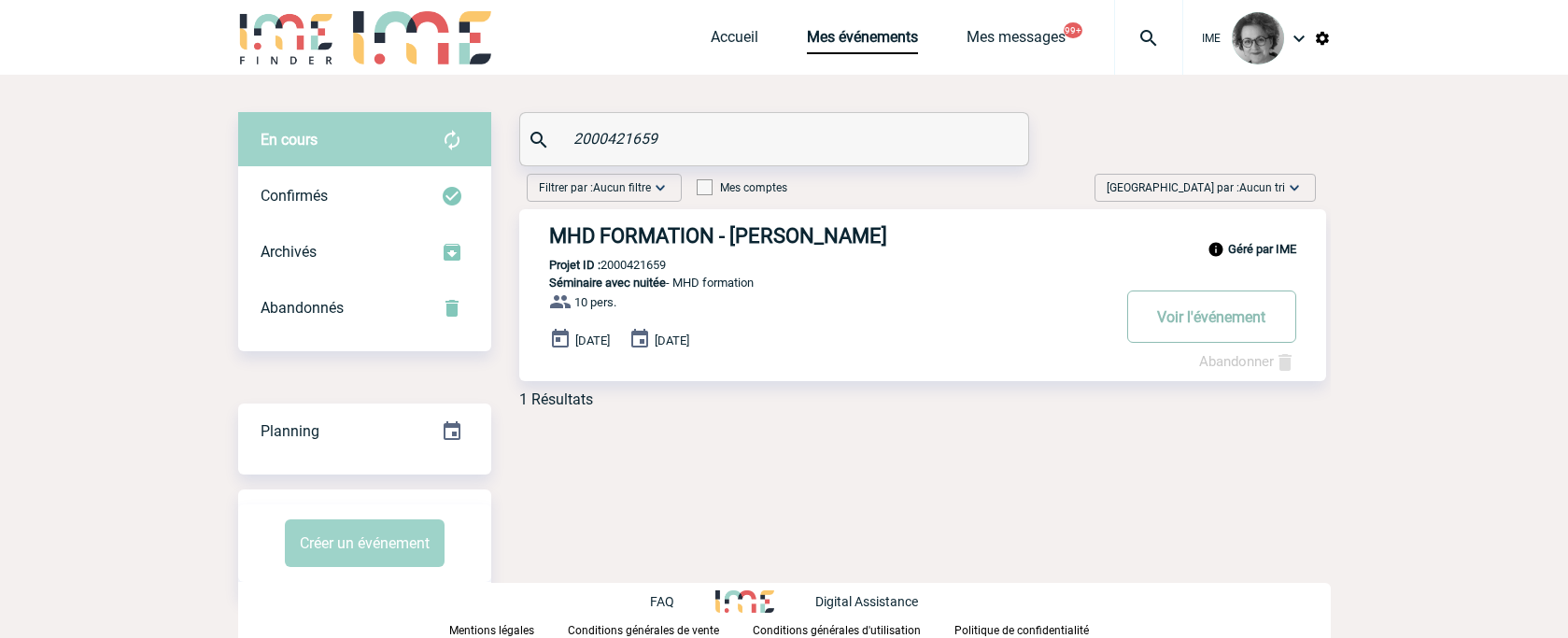
click at [1199, 328] on button "Voir l'événement" at bounding box center [1211, 317] width 169 height 52
click at [1199, 319] on button "Voir l'événement" at bounding box center [1211, 317] width 169 height 52
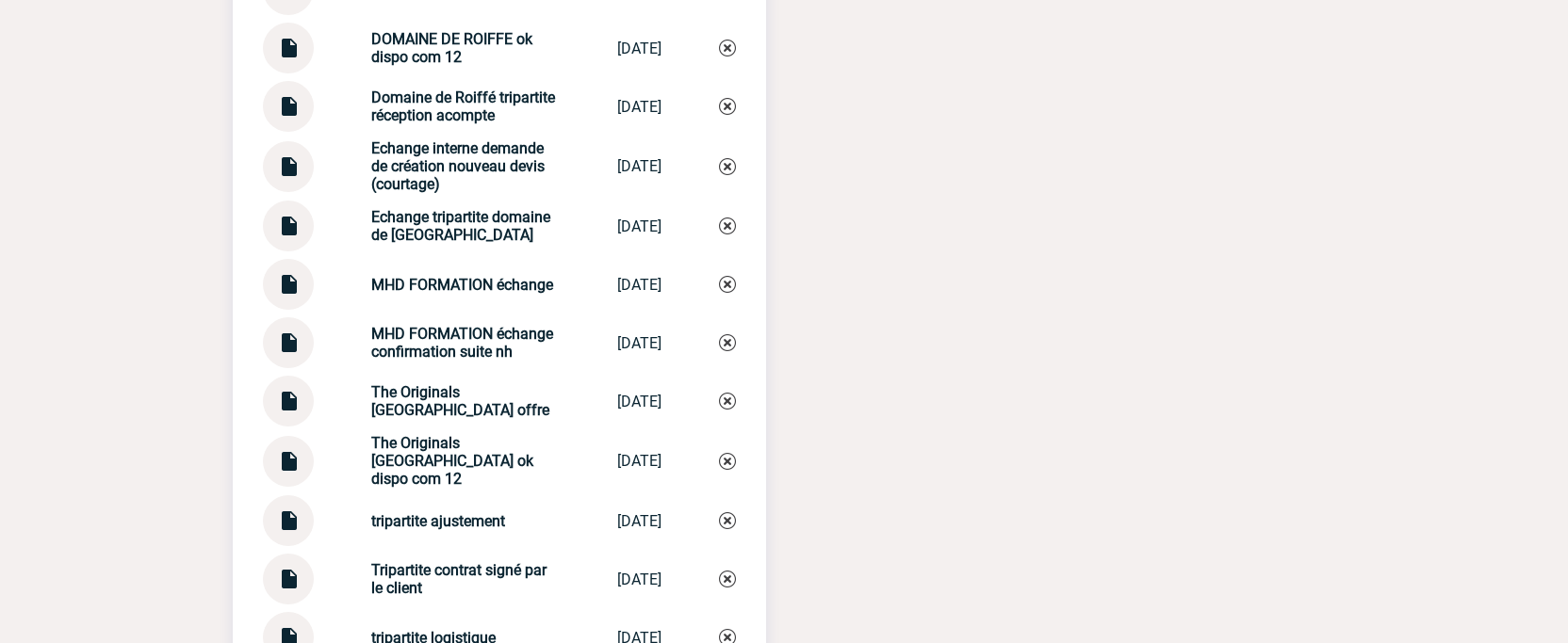
scroll to position [3031, 0]
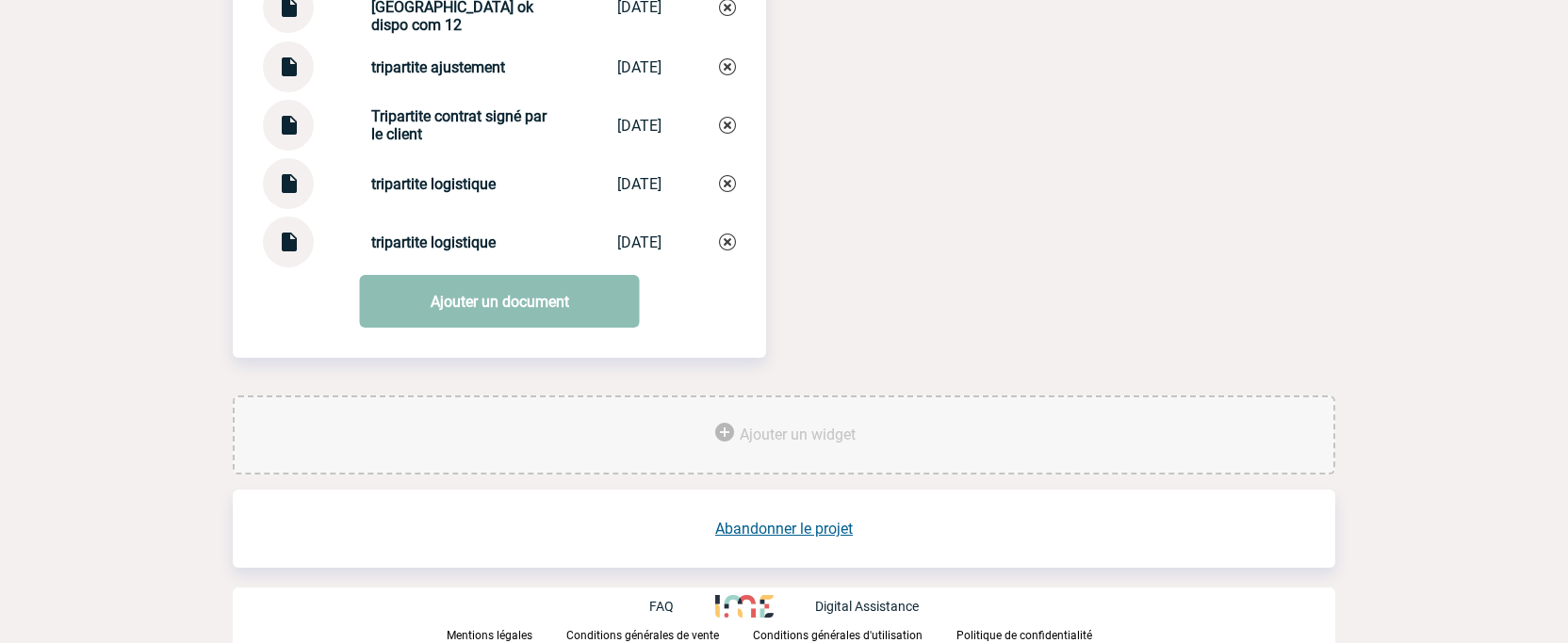
click at [405, 296] on link "Ajouter un document" at bounding box center [500, 301] width 280 height 53
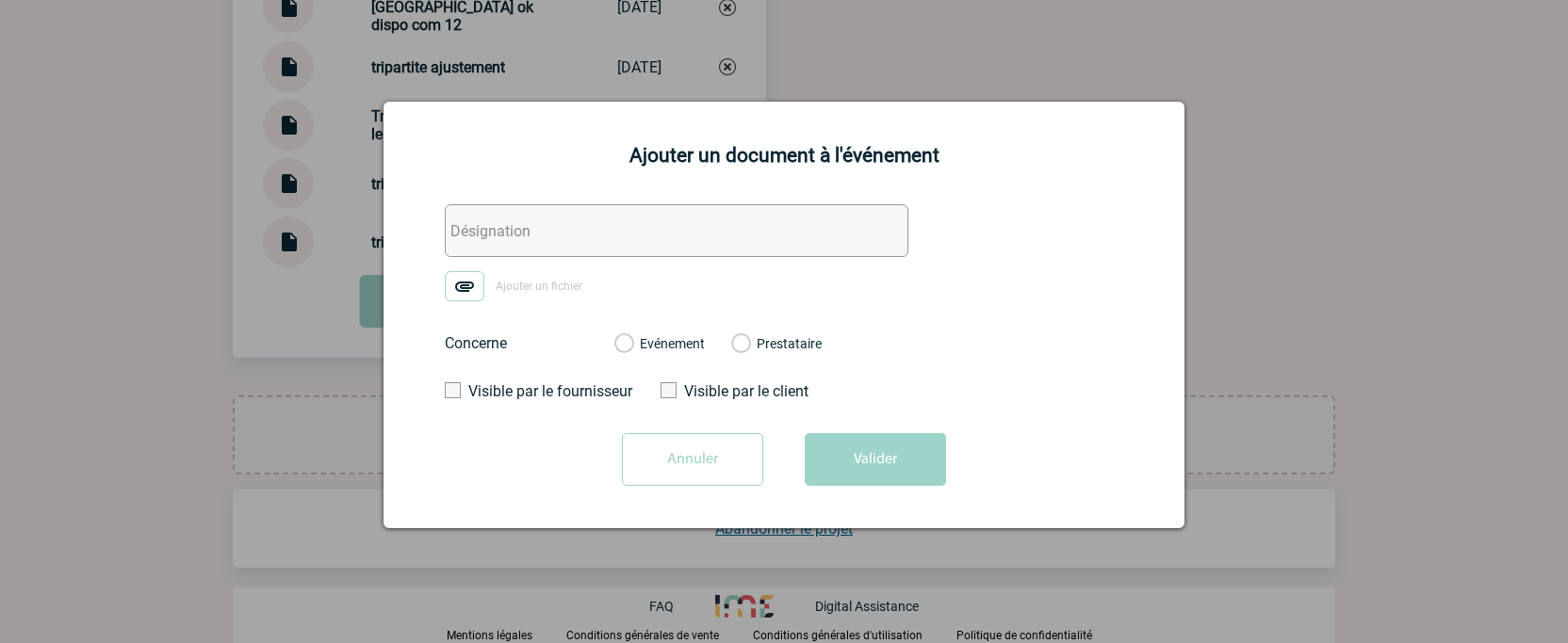
click at [496, 231] on input "text" at bounding box center [677, 230] width 464 height 53
type input "Echange interne a facturer"
click at [637, 348] on div "Evénement" at bounding box center [659, 343] width 90 height 19
click at [466, 288] on img at bounding box center [465, 286] width 40 height 30
click at [0, 0] on input "Ajouter un fichier" at bounding box center [0, 0] width 0 height 0
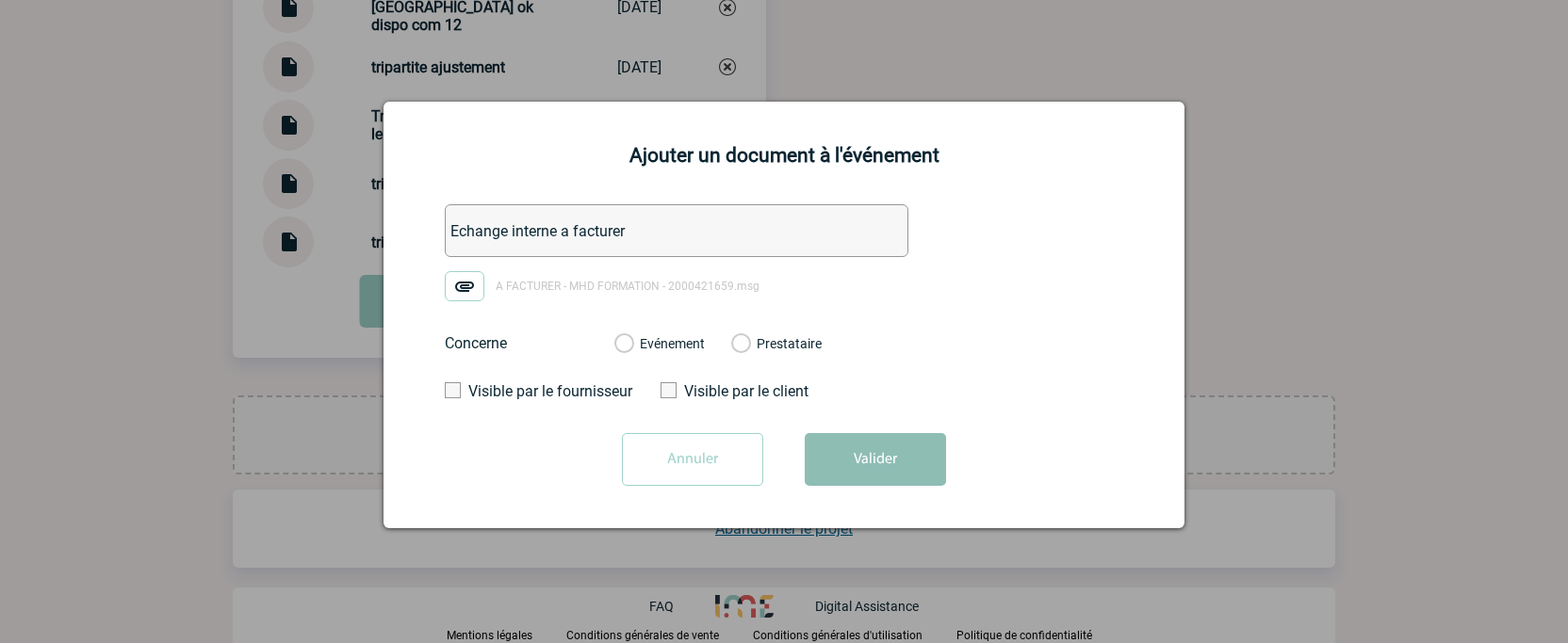
click at [827, 465] on button "Valider" at bounding box center [875, 459] width 142 height 53
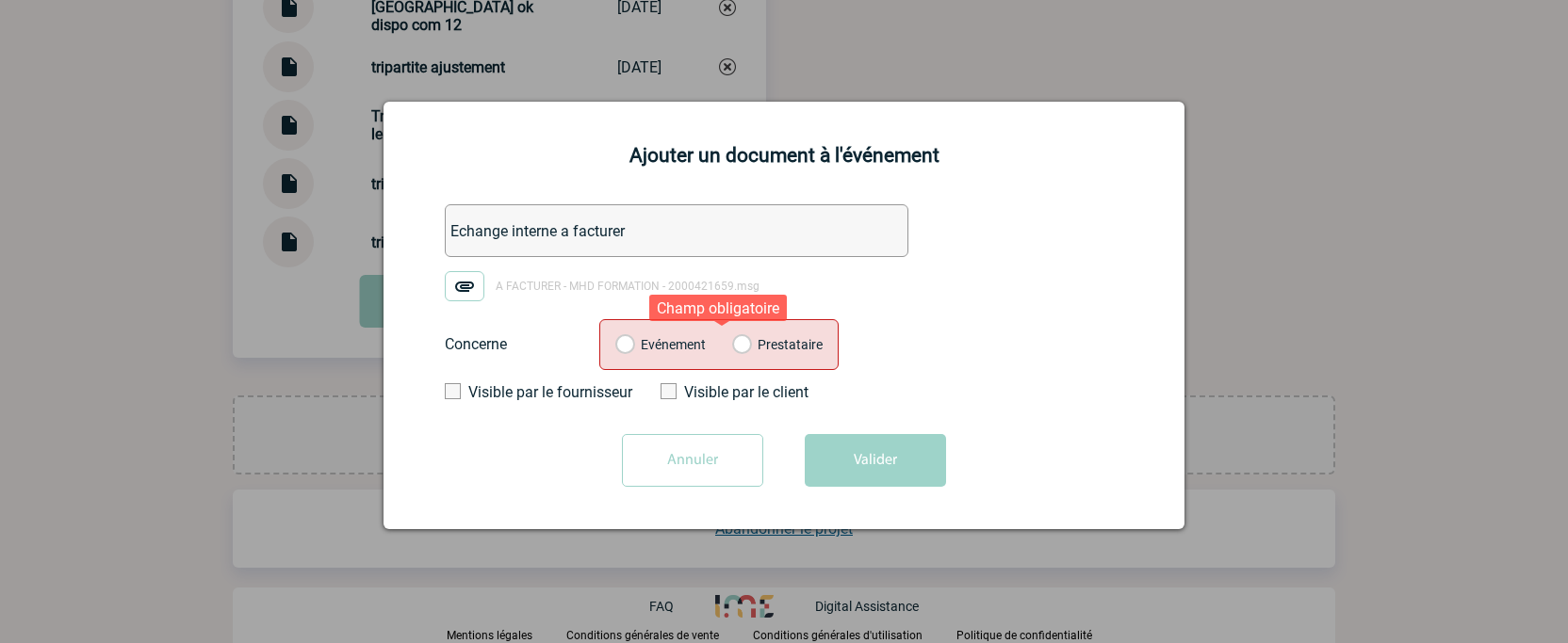
click at [624, 343] on label "Evénement" at bounding box center [624, 345] width 18 height 17
click at [0, 0] on input "Evénement" at bounding box center [0, 0] width 0 height 0
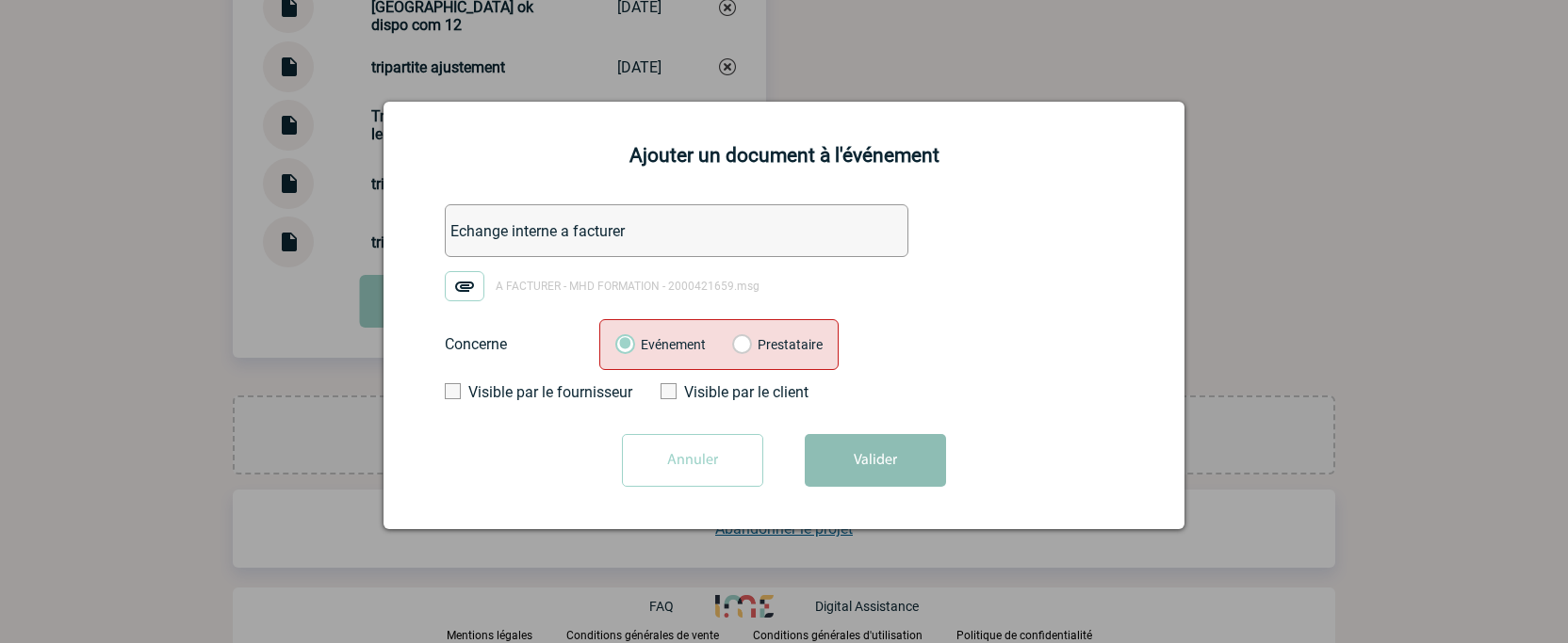
click at [880, 467] on button "Valider" at bounding box center [875, 460] width 142 height 53
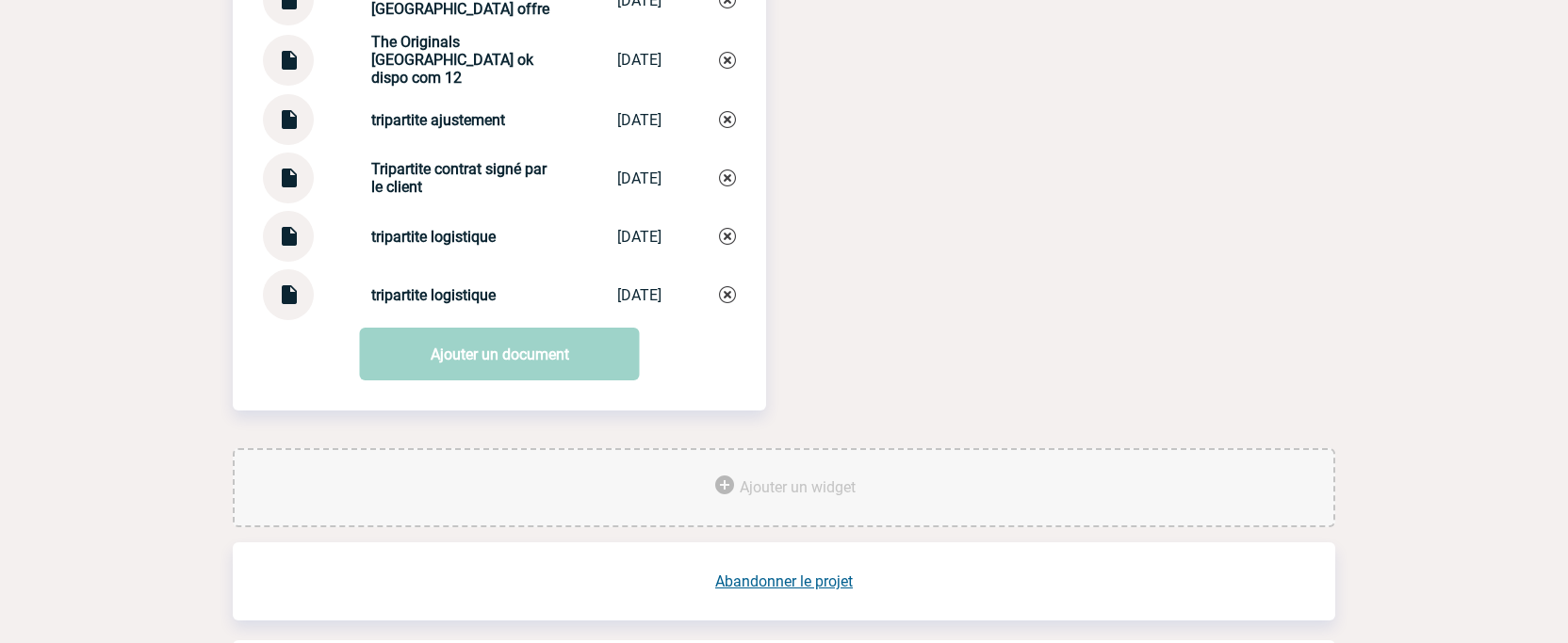
drag, startPoint x: 1432, startPoint y: 472, endPoint x: 1289, endPoint y: 351, distance: 187.3
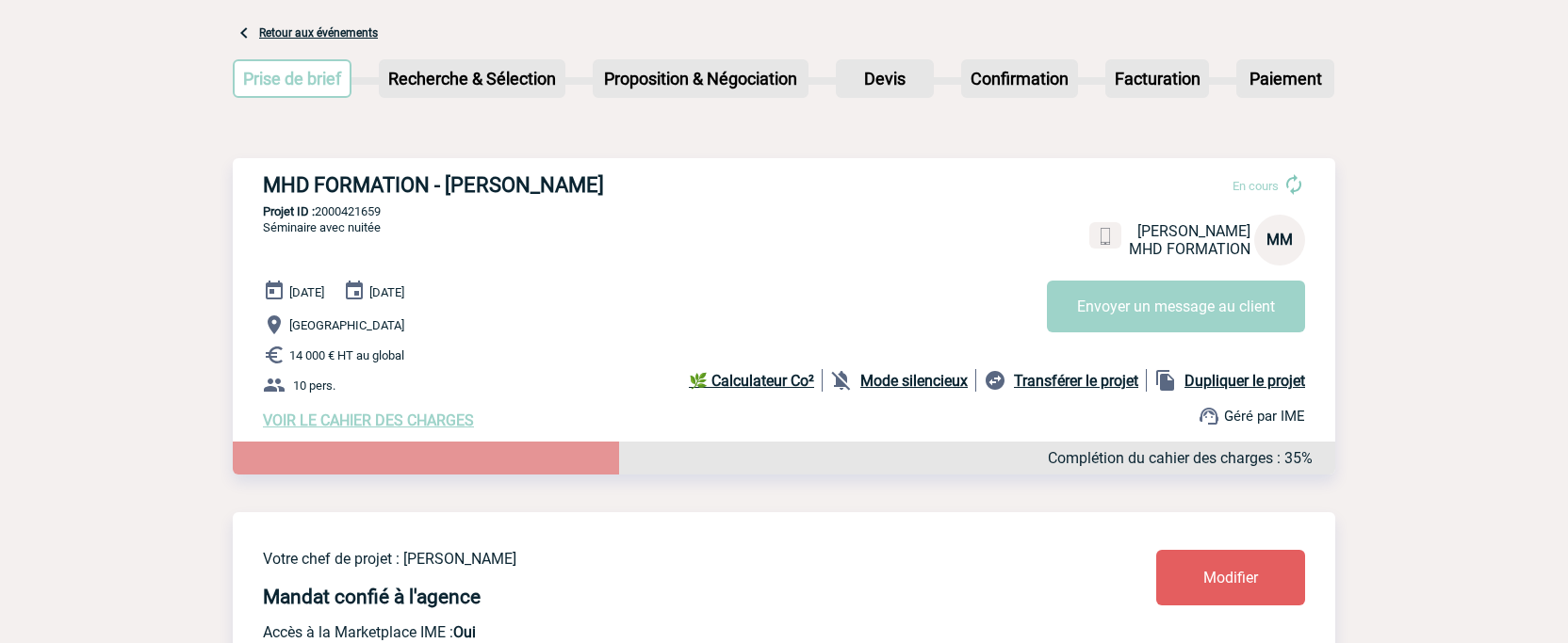
scroll to position [0, 0]
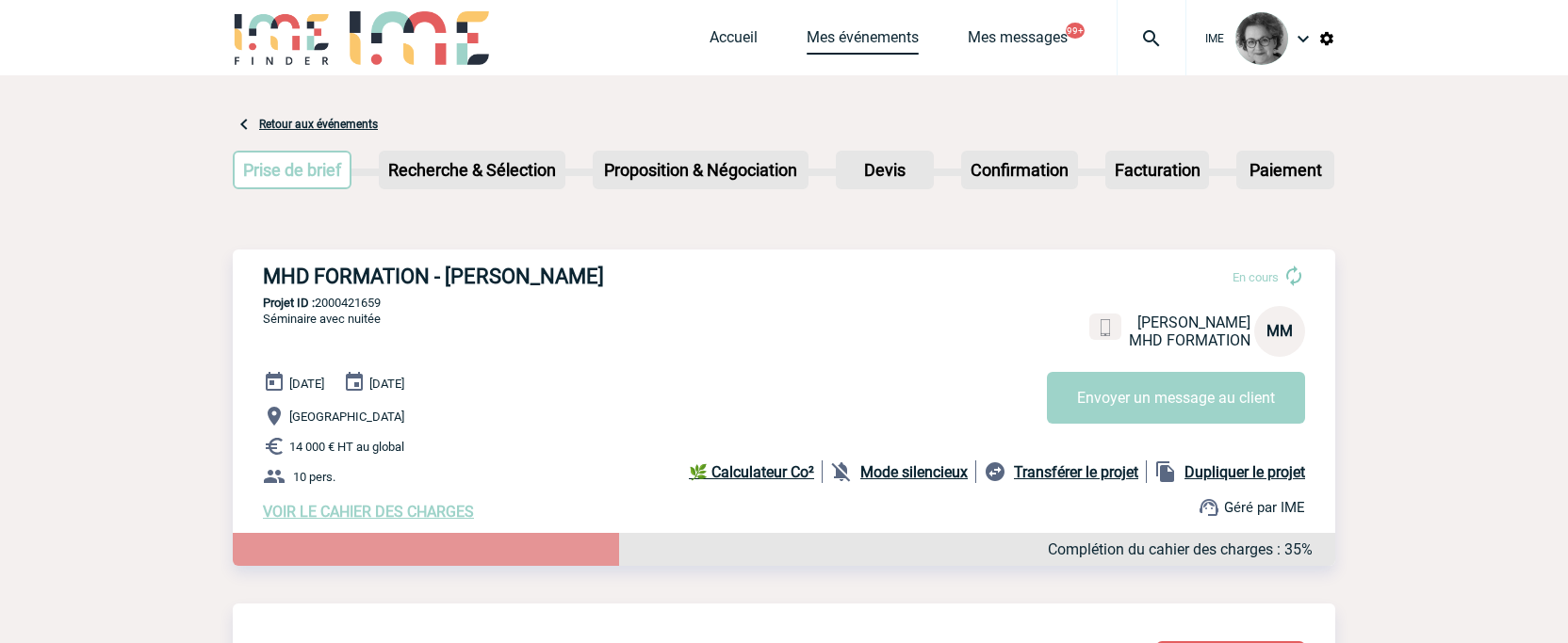
click at [868, 38] on link "Mes événements" at bounding box center [862, 42] width 112 height 27
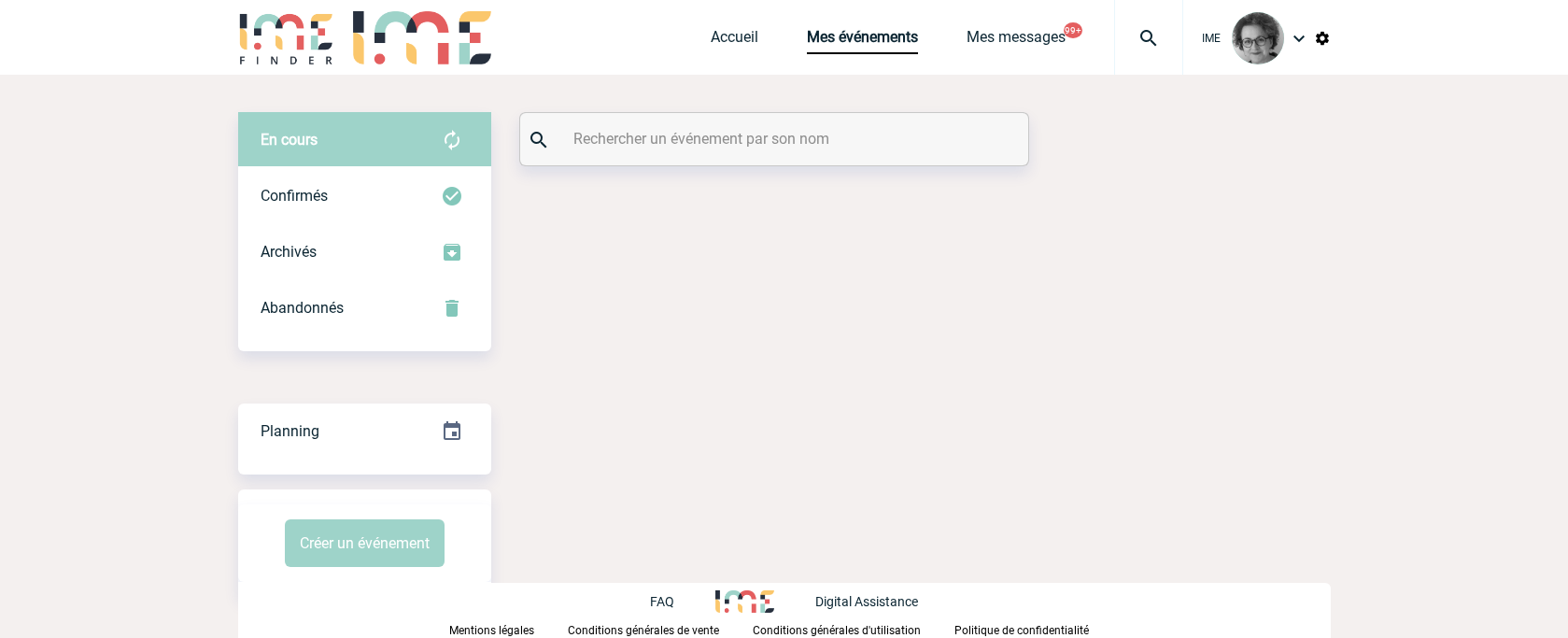
click at [679, 139] on input "text" at bounding box center [776, 139] width 416 height 28
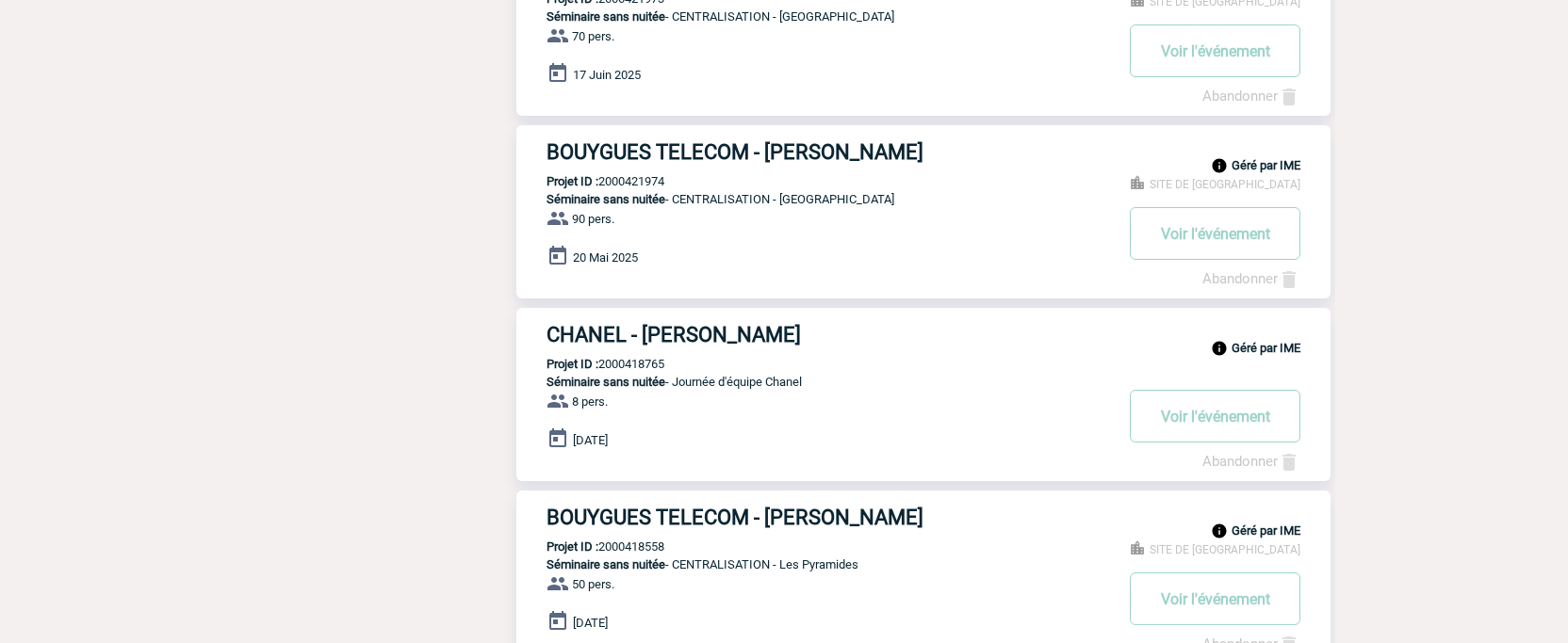
scroll to position [659, 0]
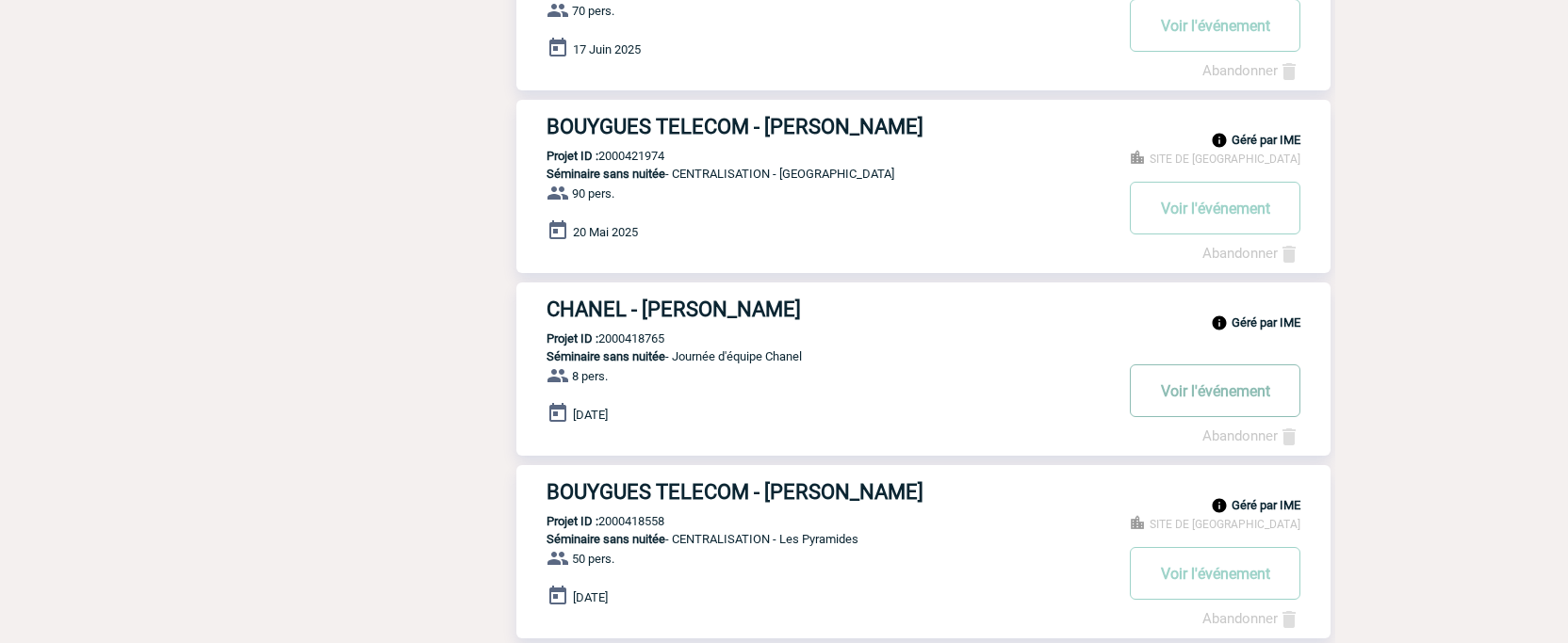
type input "fouquet"
click at [1210, 396] on button "Voir l'événement" at bounding box center [1215, 390] width 170 height 53
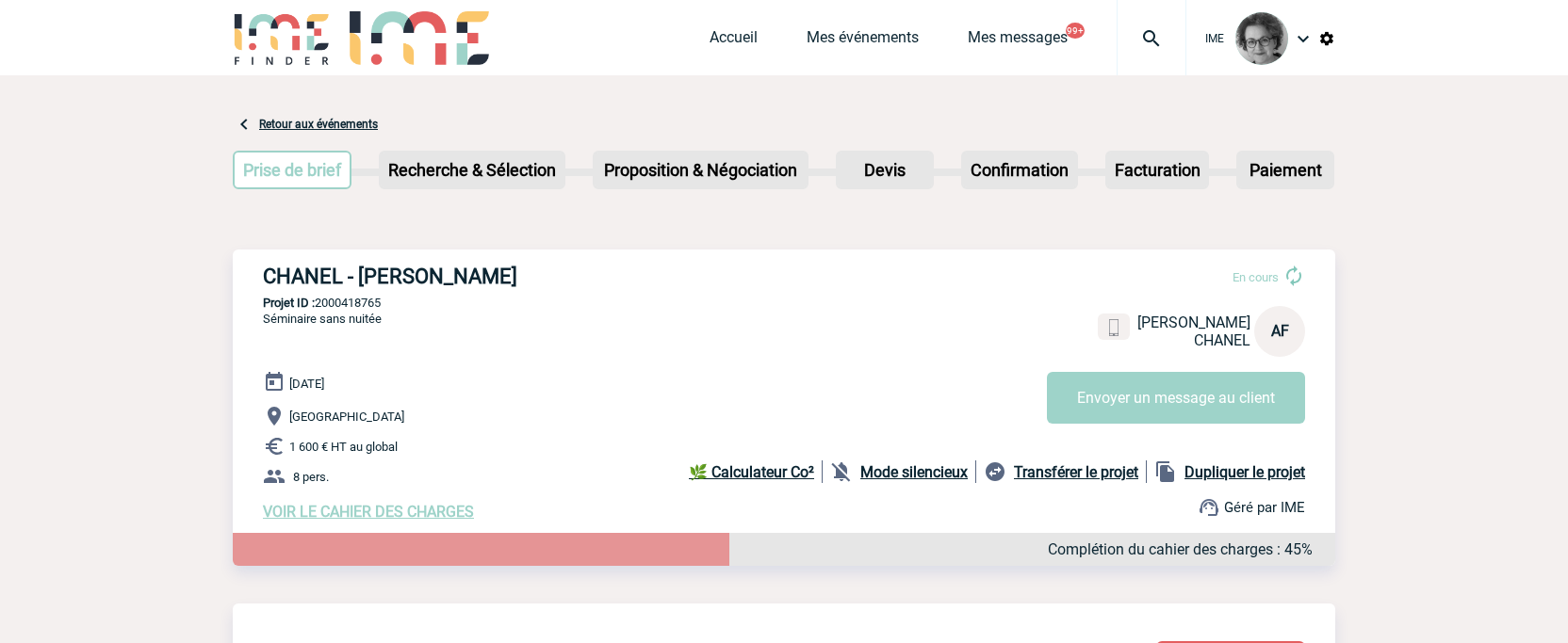
click at [1232, 478] on b "Dupliquer le projet" at bounding box center [1245, 473] width 121 height 18
select select "2"
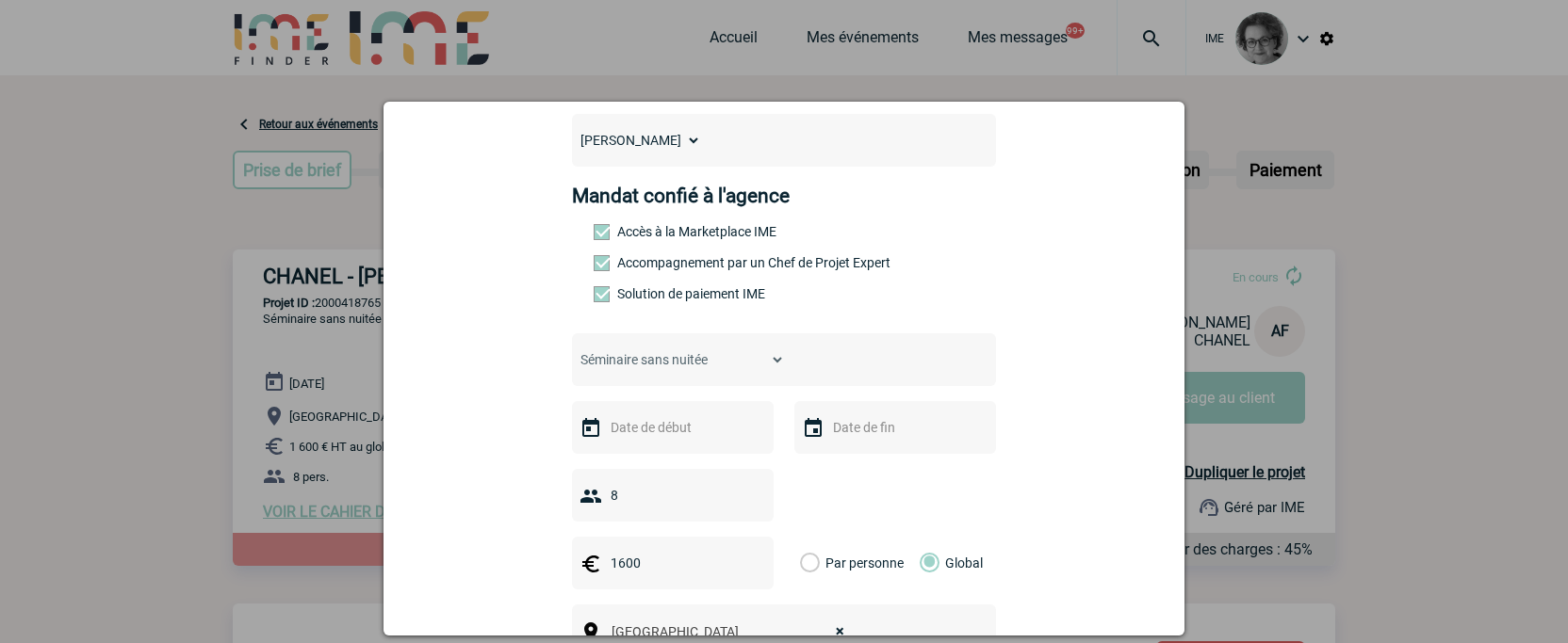
scroll to position [188, 0]
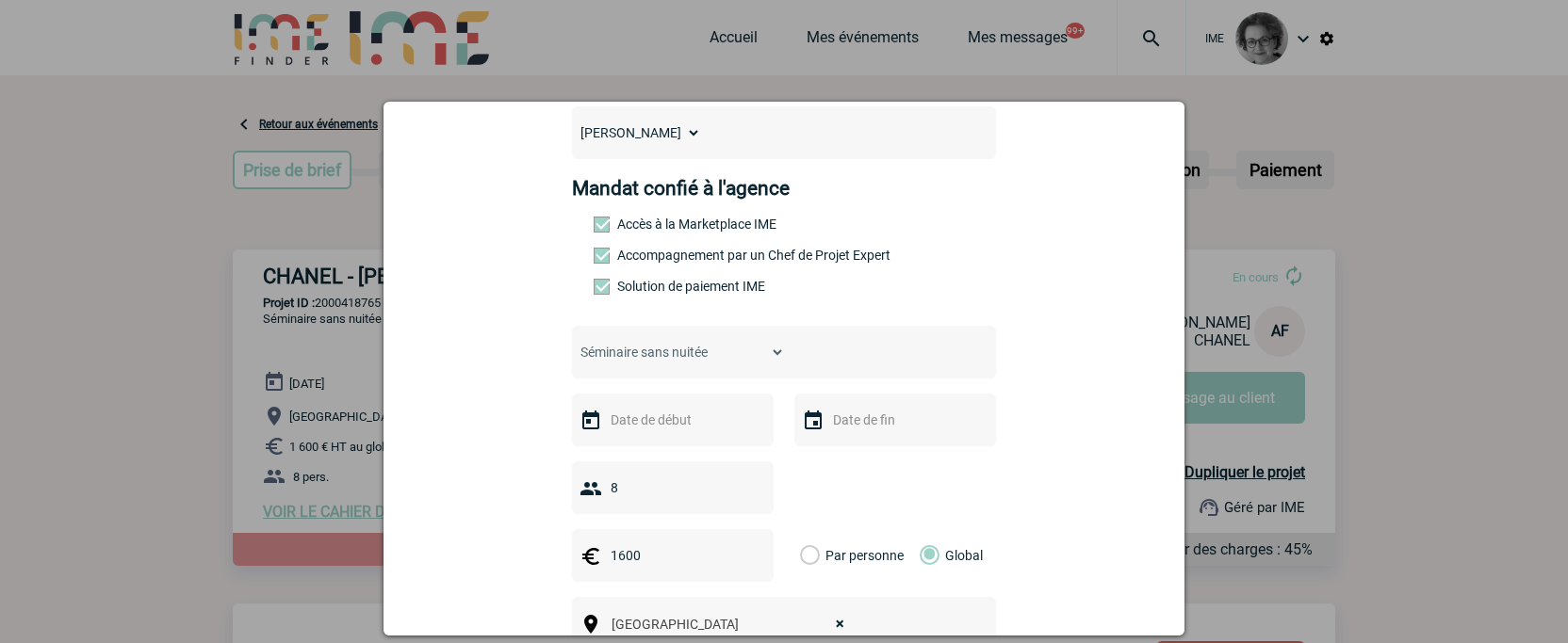
click at [641, 432] on input "text" at bounding box center [670, 420] width 130 height 25
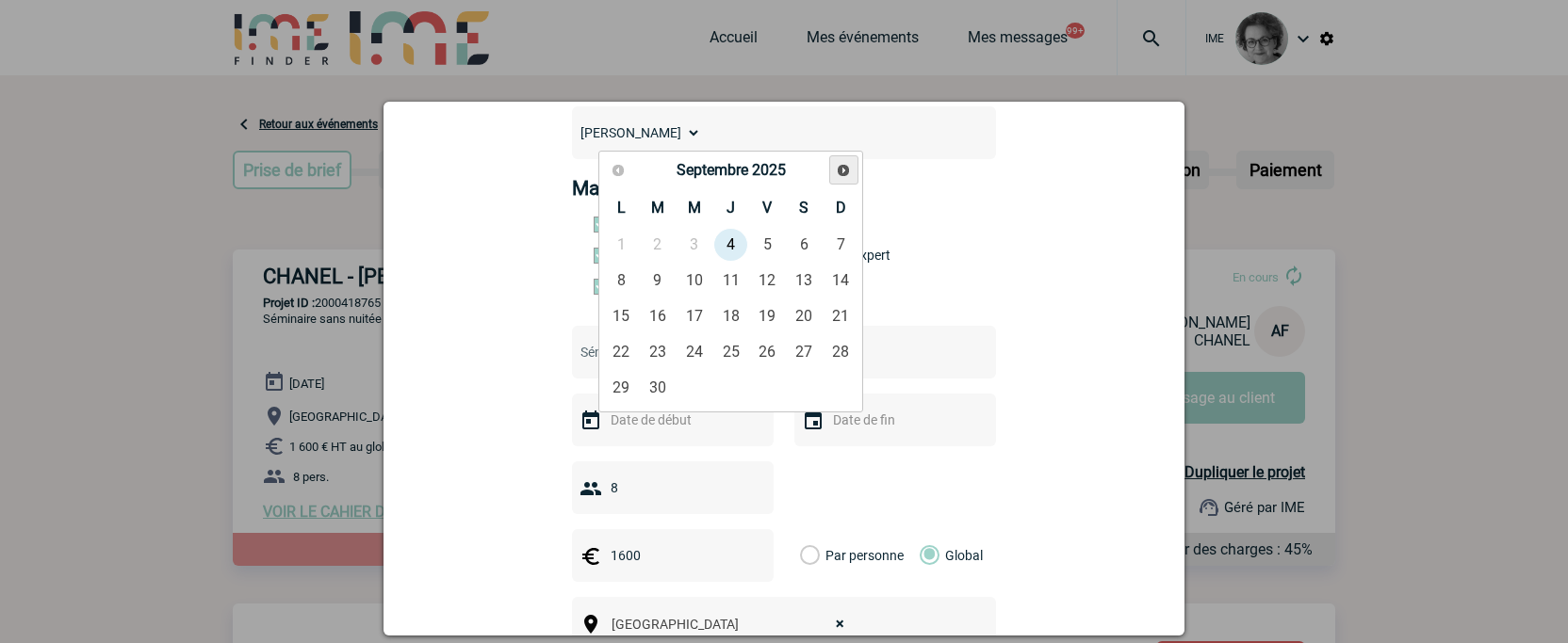
click at [841, 170] on span "Suivant" at bounding box center [842, 169] width 15 height 15
click at [728, 355] on link "23" at bounding box center [730, 352] width 35 height 34
type input "23-10-2025"
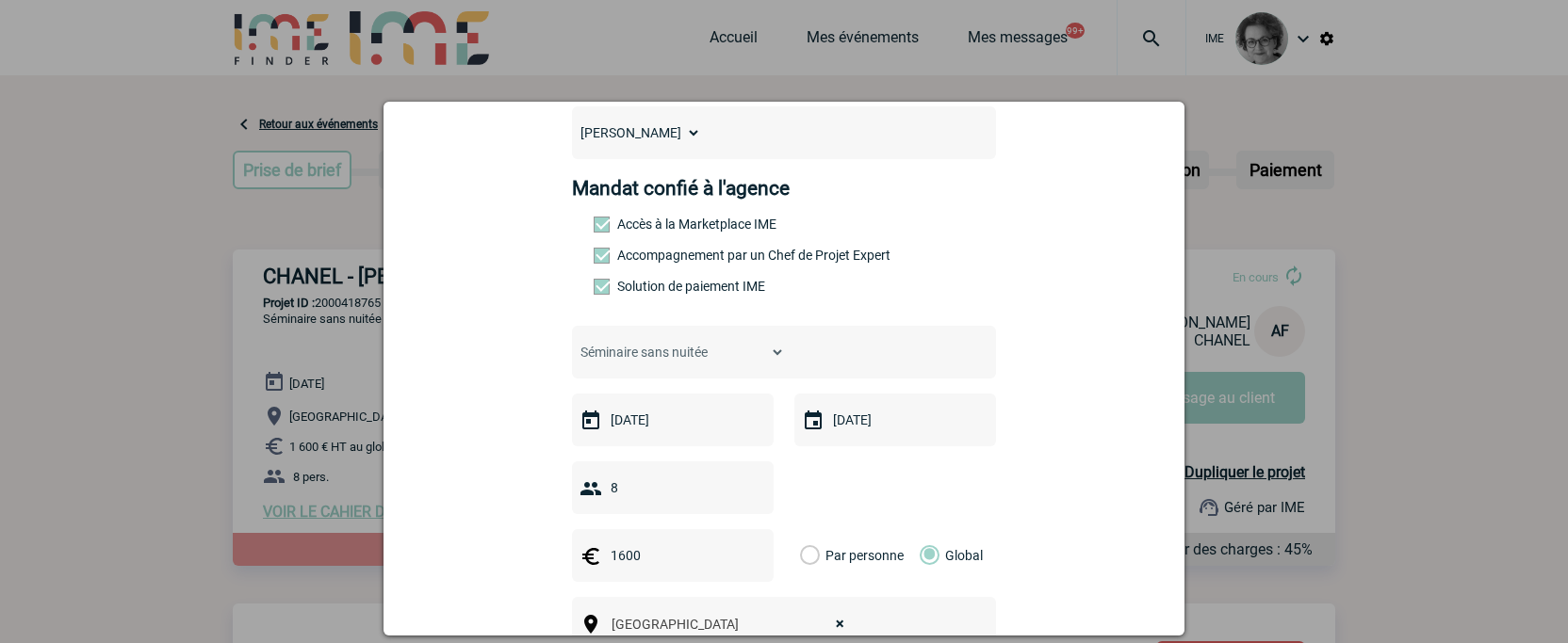
drag, startPoint x: 622, startPoint y: 483, endPoint x: 604, endPoint y: 487, distance: 18.4
click at [606, 487] on input "8" at bounding box center [689, 487] width 167 height 25
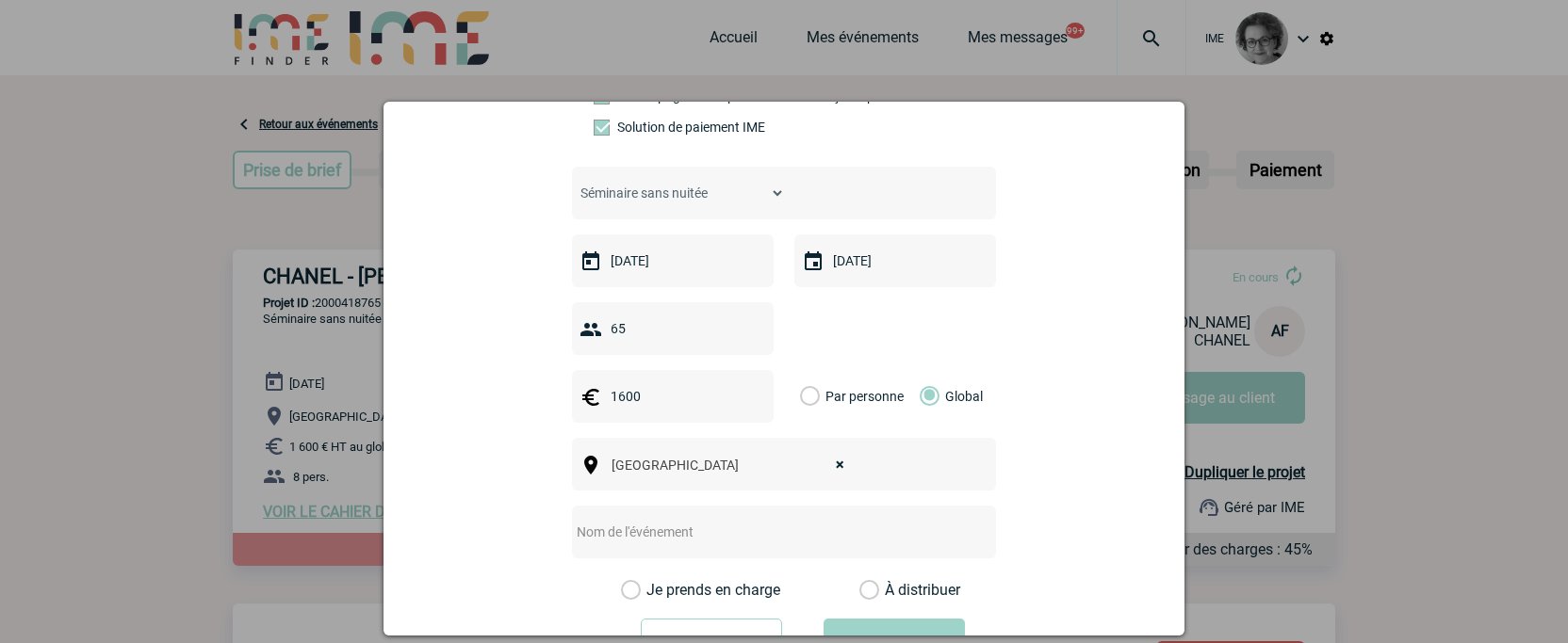
scroll to position [376, 0]
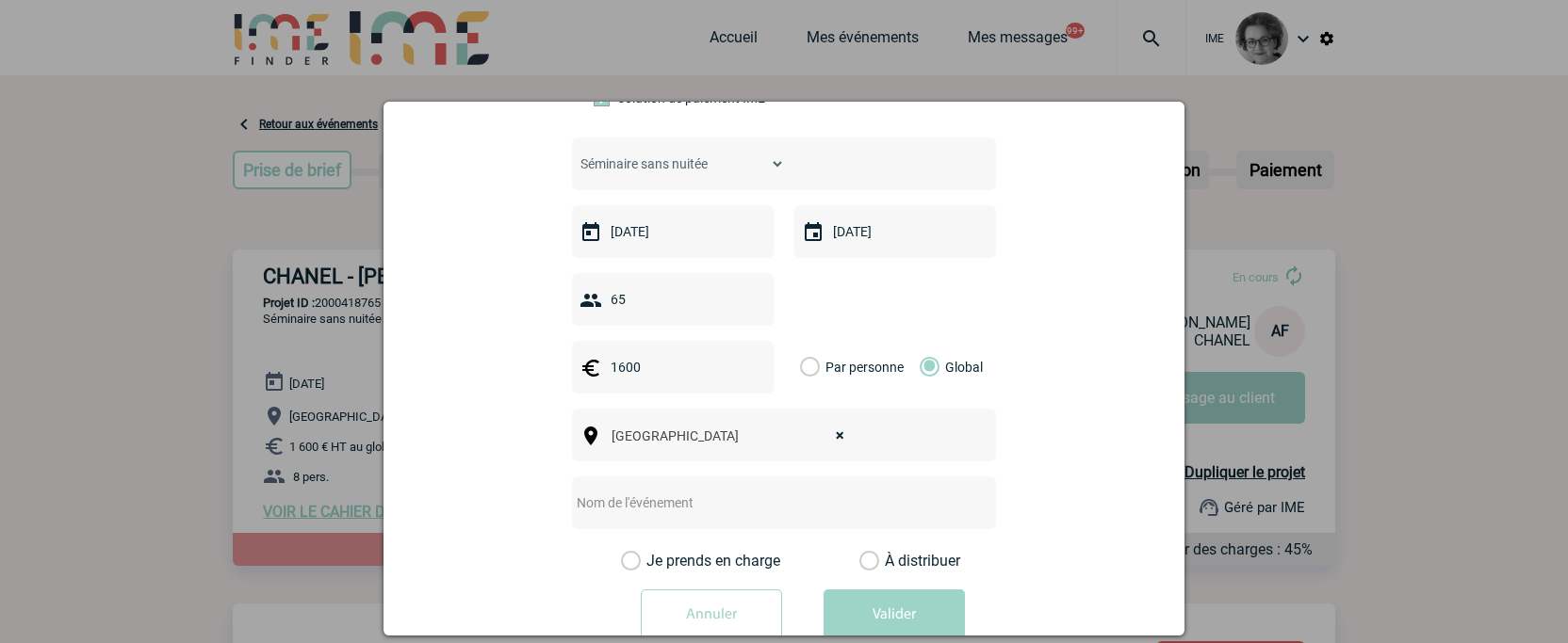
type input "65"
drag, startPoint x: 639, startPoint y: 378, endPoint x: 583, endPoint y: 376, distance: 56.0
click at [583, 376] on div "1600" at bounding box center [672, 367] width 201 height 53
type input "10000"
click at [1110, 369] on form "CHANEL FOUQUET Anne-Sophie BROCARD Catherine DAUVIAU Edgar Mandat confié à l'ag…" at bounding box center [784, 242] width 754 height 829
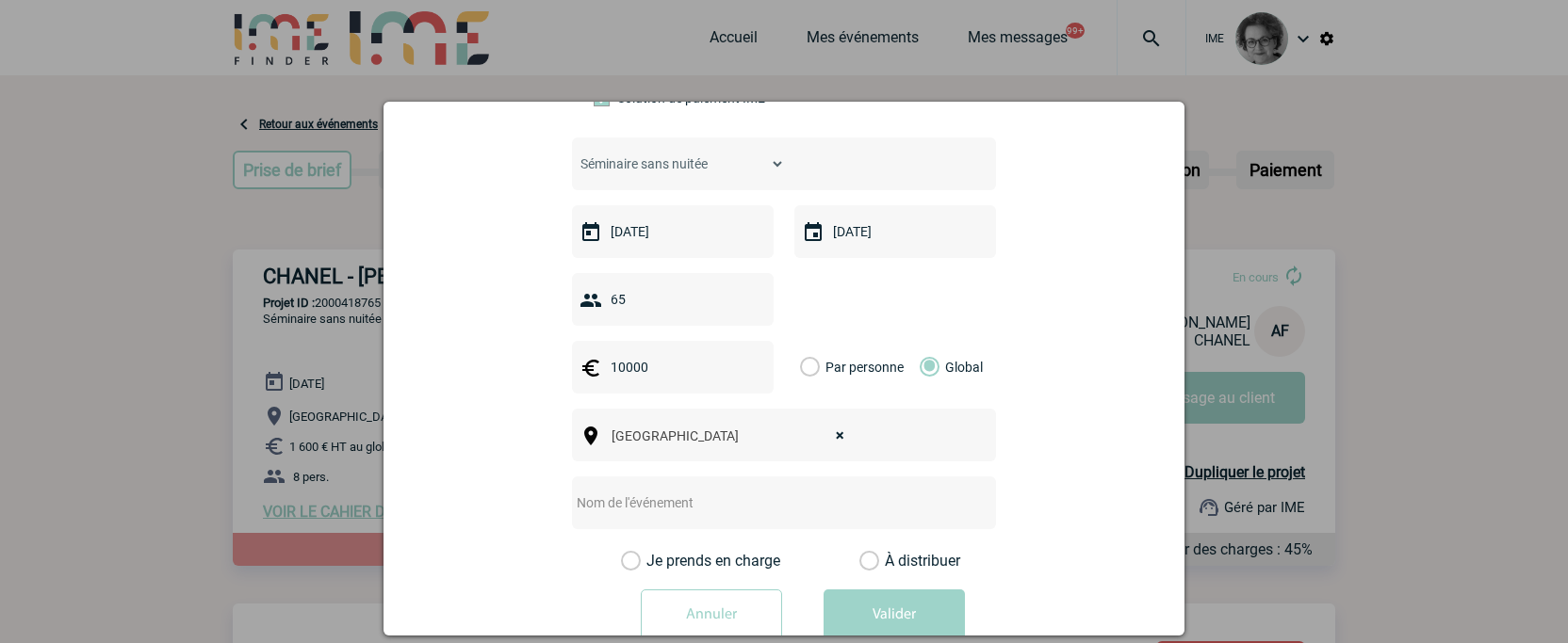
click at [739, 500] on input "text" at bounding box center [758, 502] width 374 height 25
type input "Journée de travail Designers et Architectes"
click at [653, 564] on label "Je prends en charge" at bounding box center [636, 561] width 32 height 19
click at [0, 0] on input "Je prends en charge" at bounding box center [0, 0] width 0 height 0
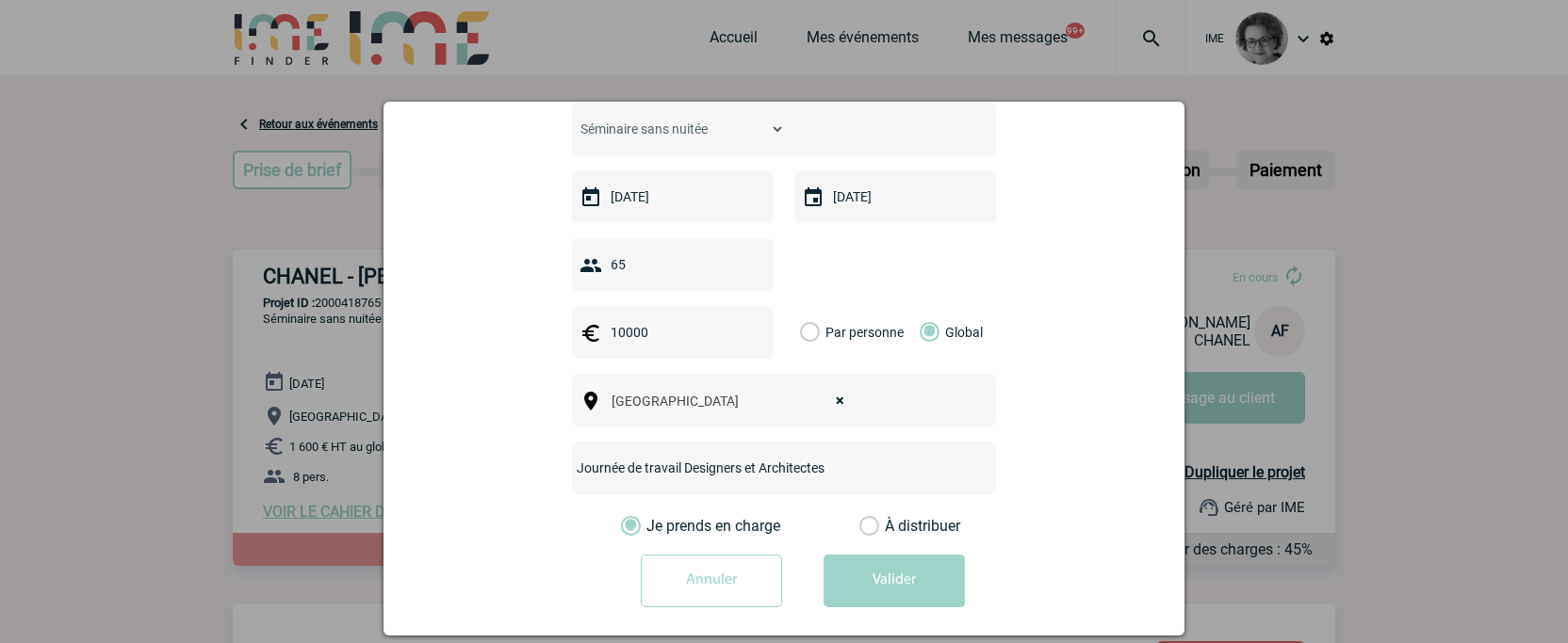
scroll to position [430, 0]
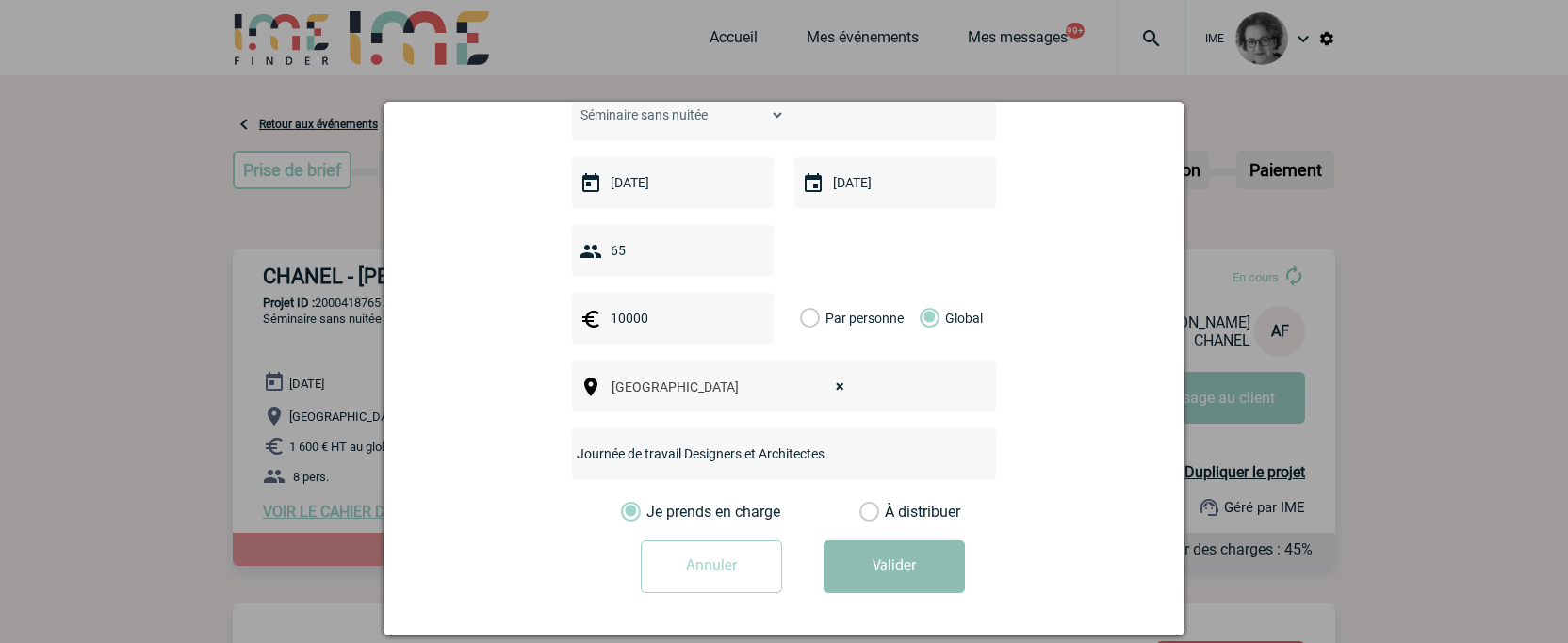
click at [932, 570] on button "Valider" at bounding box center [894, 567] width 142 height 53
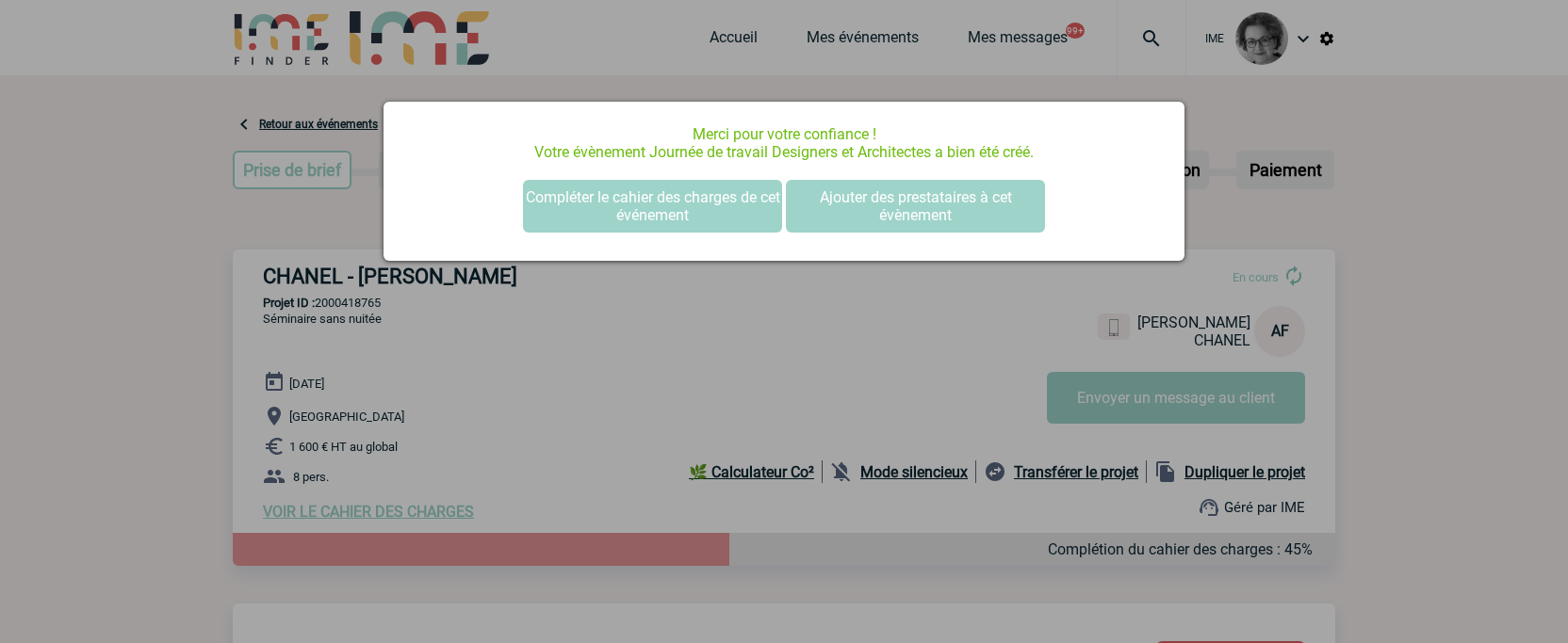
scroll to position [0, 0]
click at [883, 190] on button "Ajouter des prestataires à cet évènement" at bounding box center [915, 206] width 259 height 53
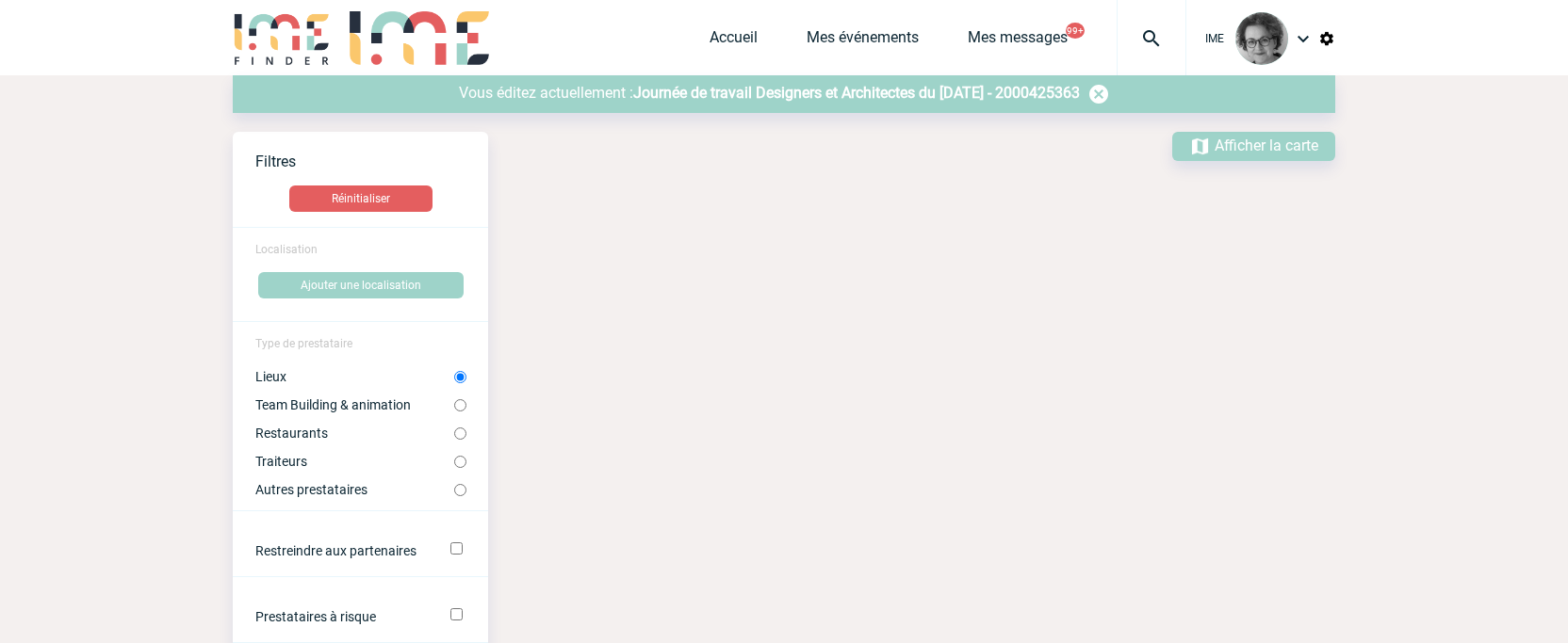
click at [688, 95] on span "Journée de travail Designers et Architectes du [DATE] - 2000425363" at bounding box center [856, 93] width 447 height 18
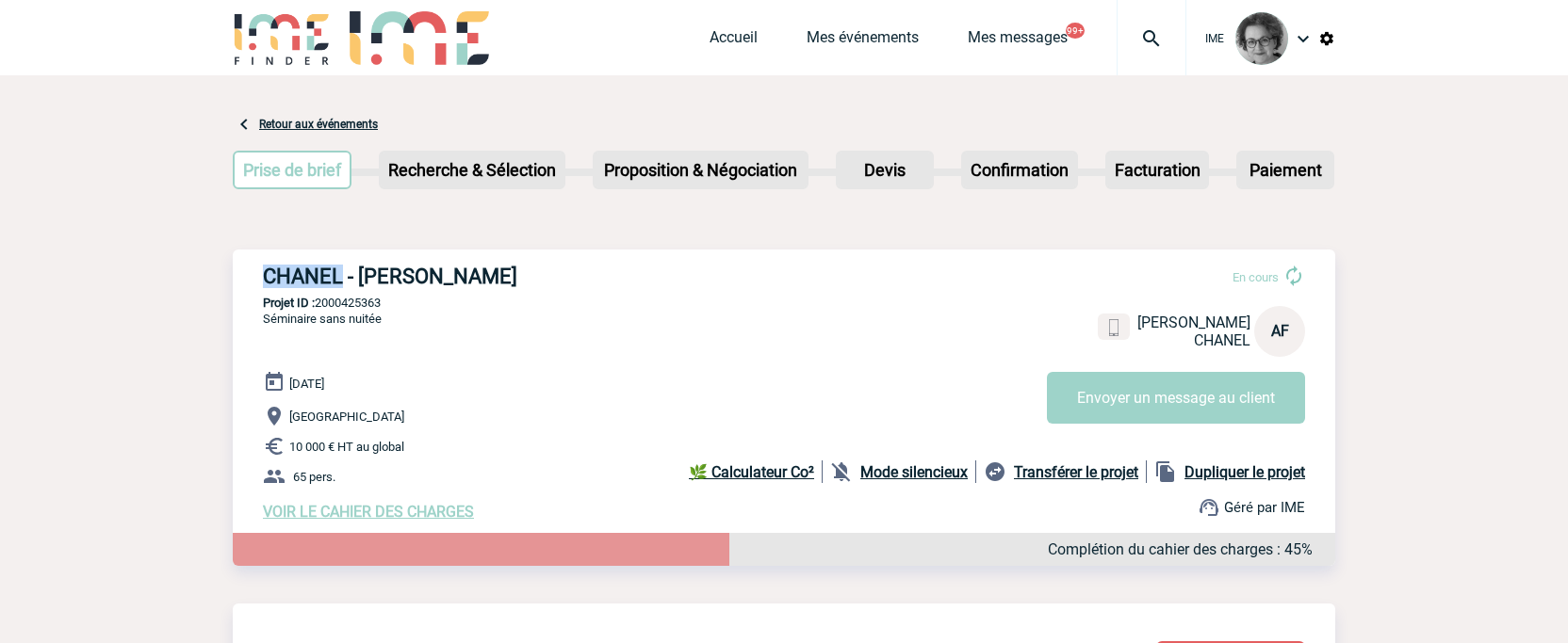
drag, startPoint x: 264, startPoint y: 287, endPoint x: 345, endPoint y: 273, distance: 82.2
click at [345, 273] on h3 "CHANEL - [PERSON_NAME]" at bounding box center [545, 276] width 565 height 24
copy h3 "CHANEL"
drag, startPoint x: 395, startPoint y: 306, endPoint x: 320, endPoint y: 304, distance: 75.0
click at [320, 304] on p "Projet ID : 2000425363" at bounding box center [784, 303] width 1102 height 14
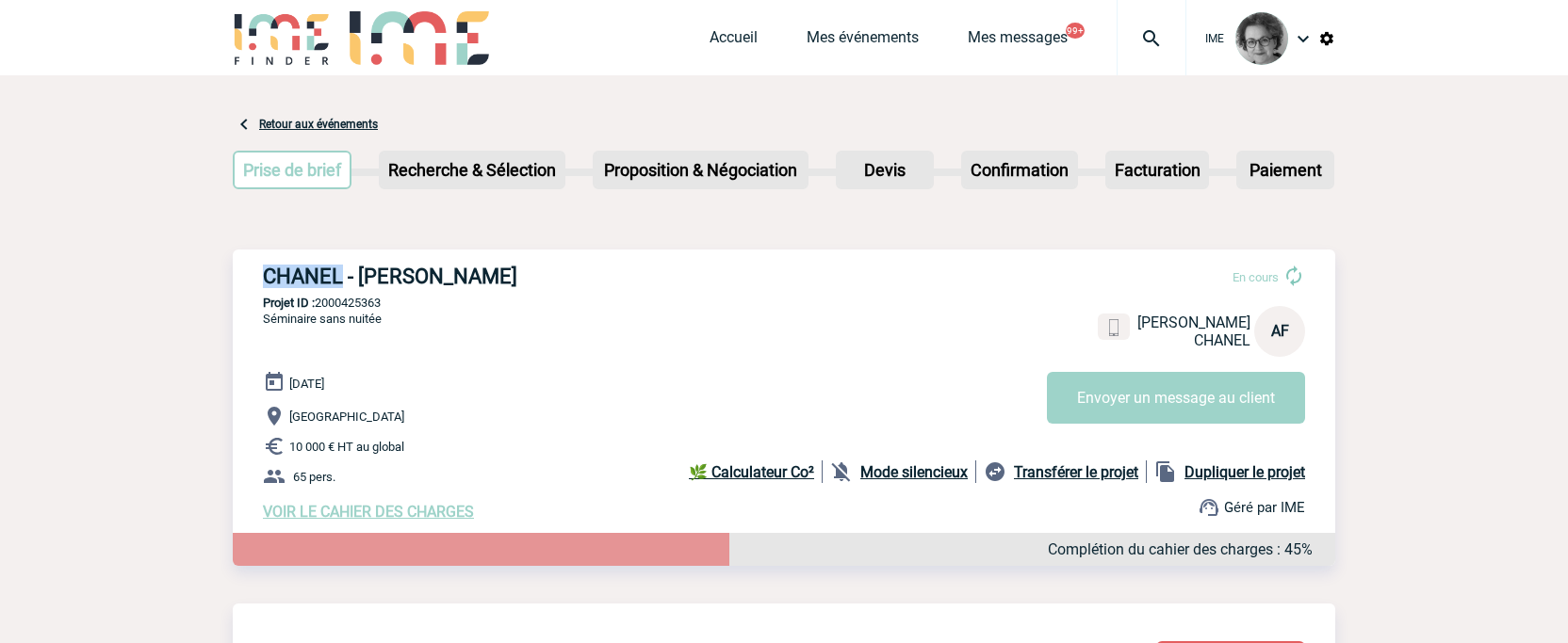
copy p "2000425363"
click at [532, 427] on p "[GEOGRAPHIC_DATA]" at bounding box center [799, 416] width 1072 height 23
